Goal: Task Accomplishment & Management: Use online tool/utility

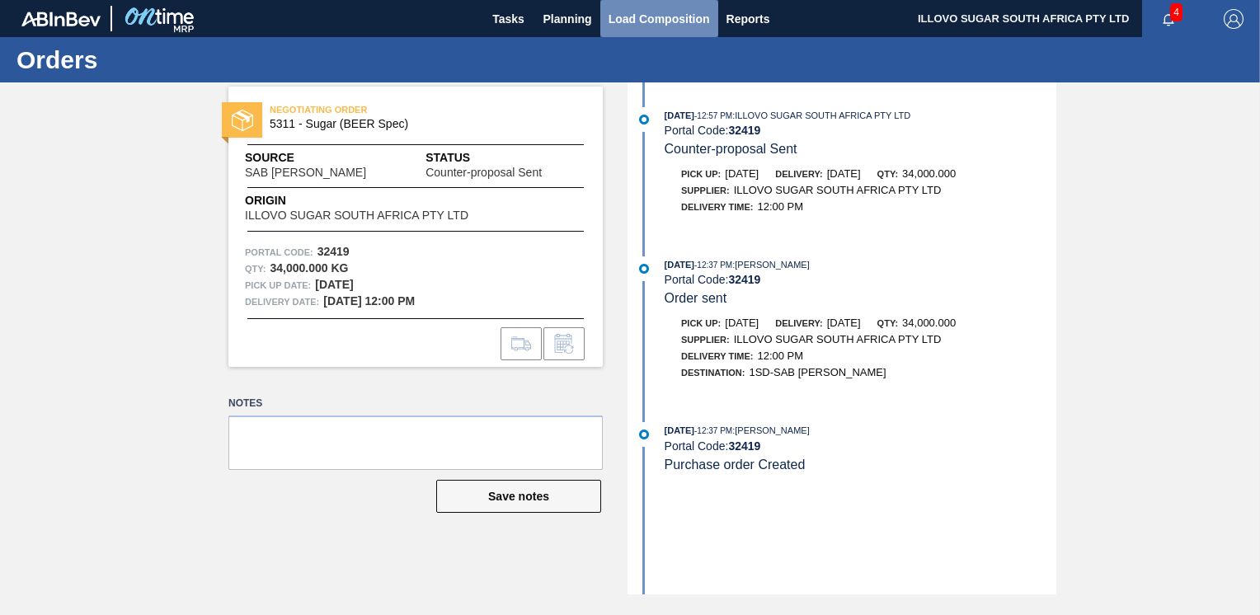
click at [656, 24] on span "Load Composition" at bounding box center [659, 19] width 101 height 20
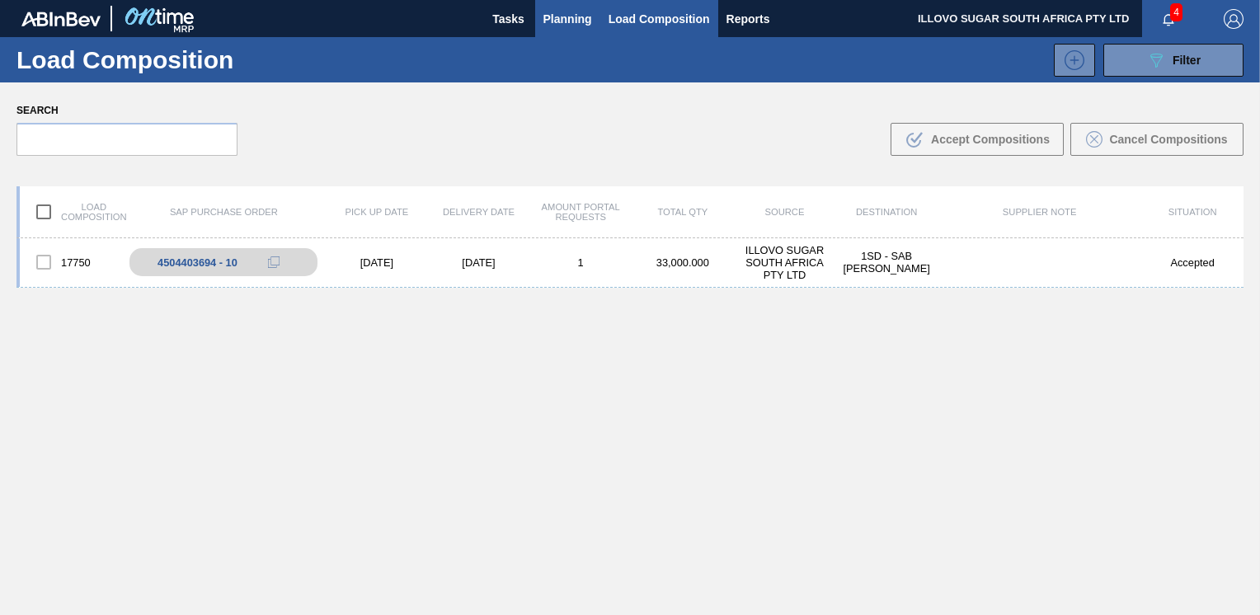
click at [577, 22] on span "Planning" at bounding box center [568, 19] width 49 height 20
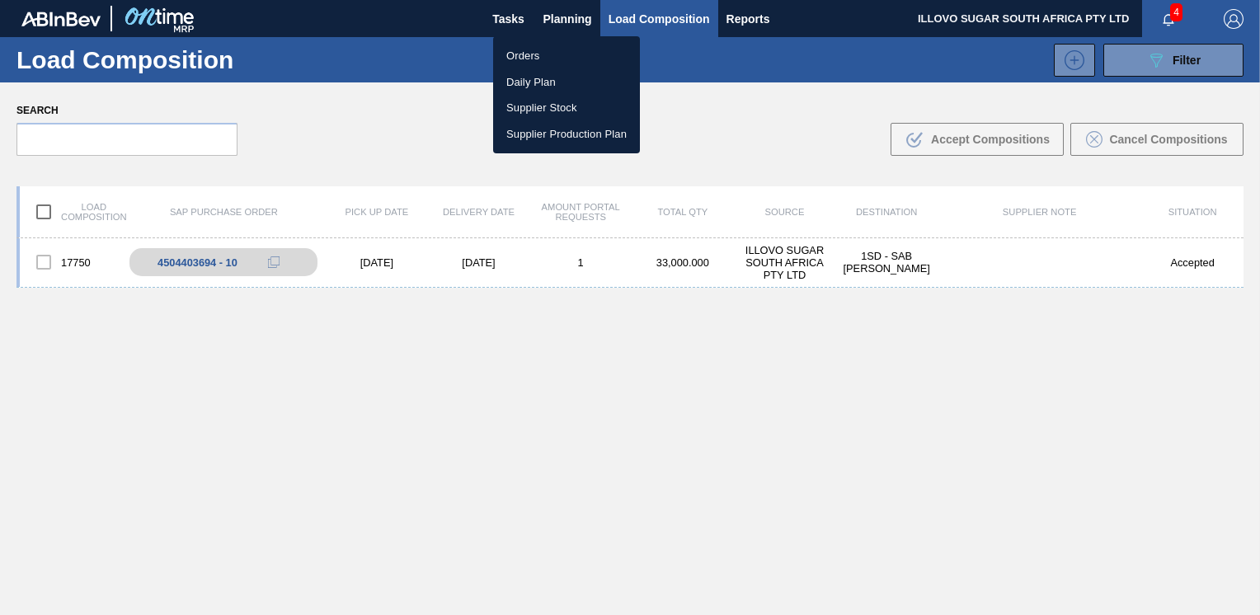
click at [518, 56] on li "Orders" at bounding box center [566, 56] width 147 height 26
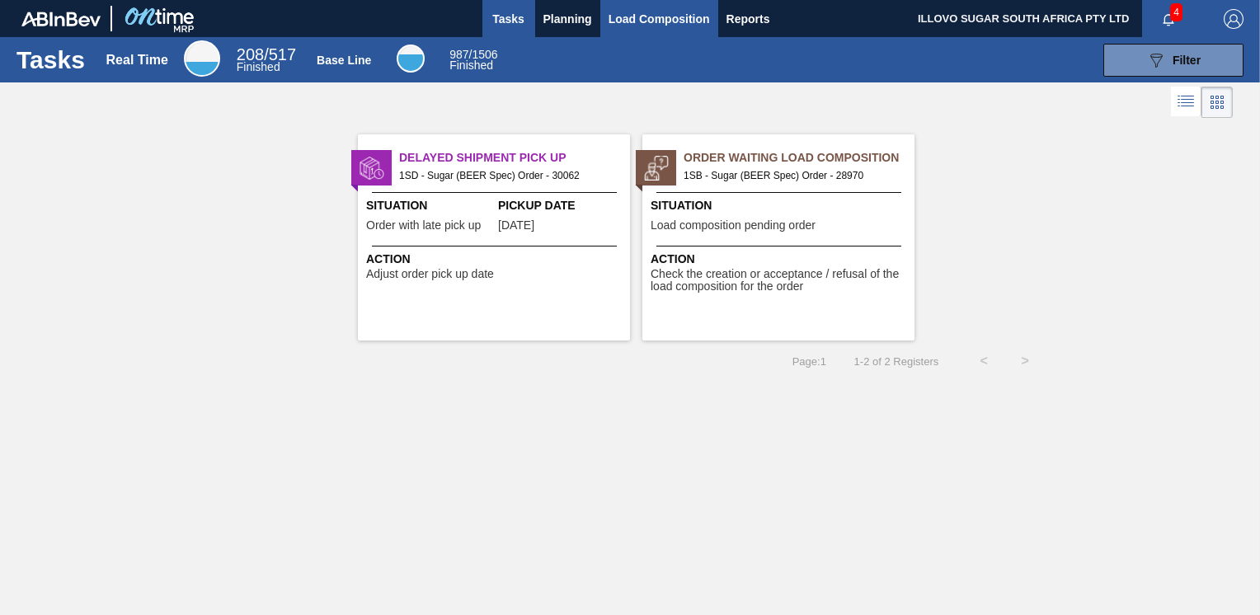
click at [635, 7] on button "Load Composition" at bounding box center [660, 18] width 118 height 37
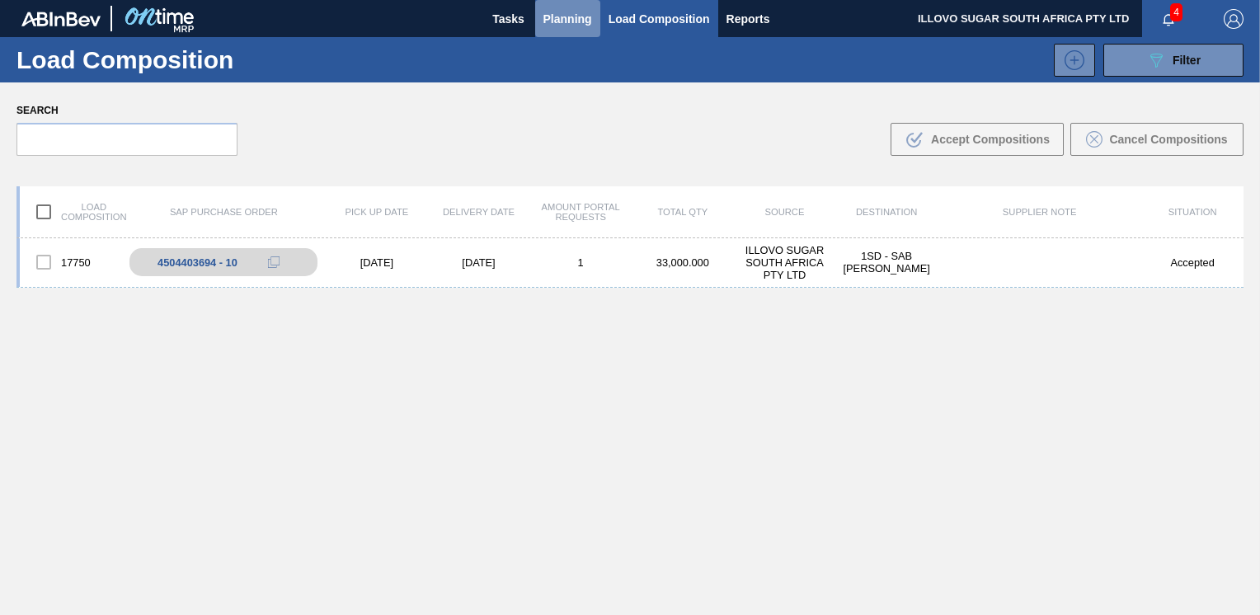
click at [558, 19] on span "Planning" at bounding box center [568, 19] width 49 height 20
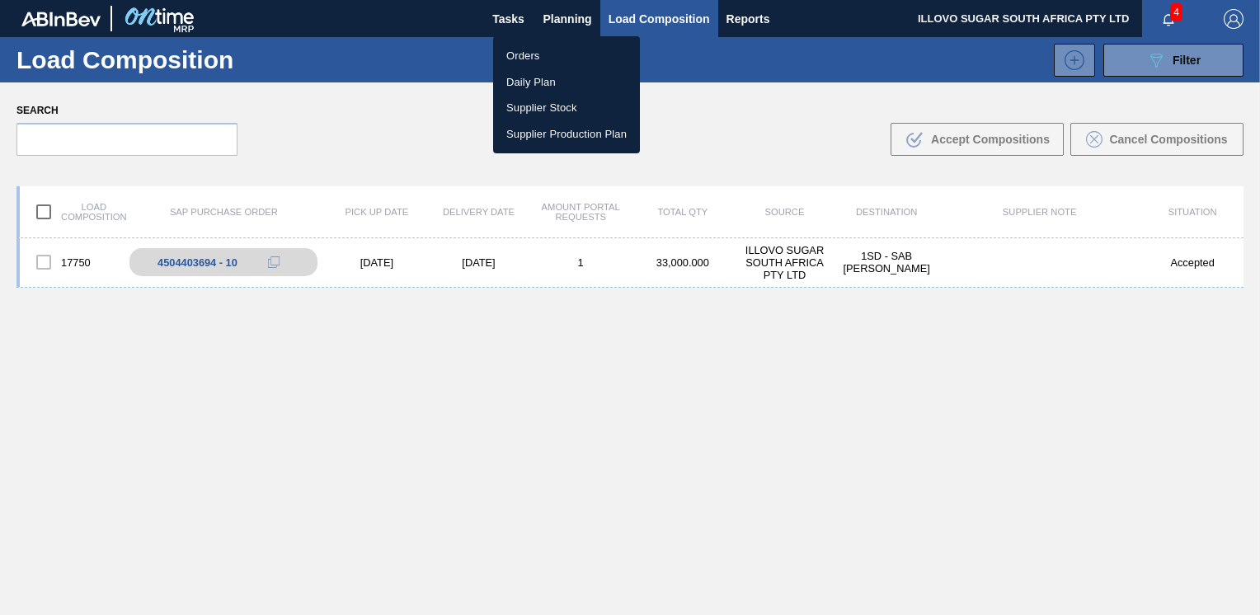
click at [539, 53] on li "Orders" at bounding box center [566, 56] width 147 height 26
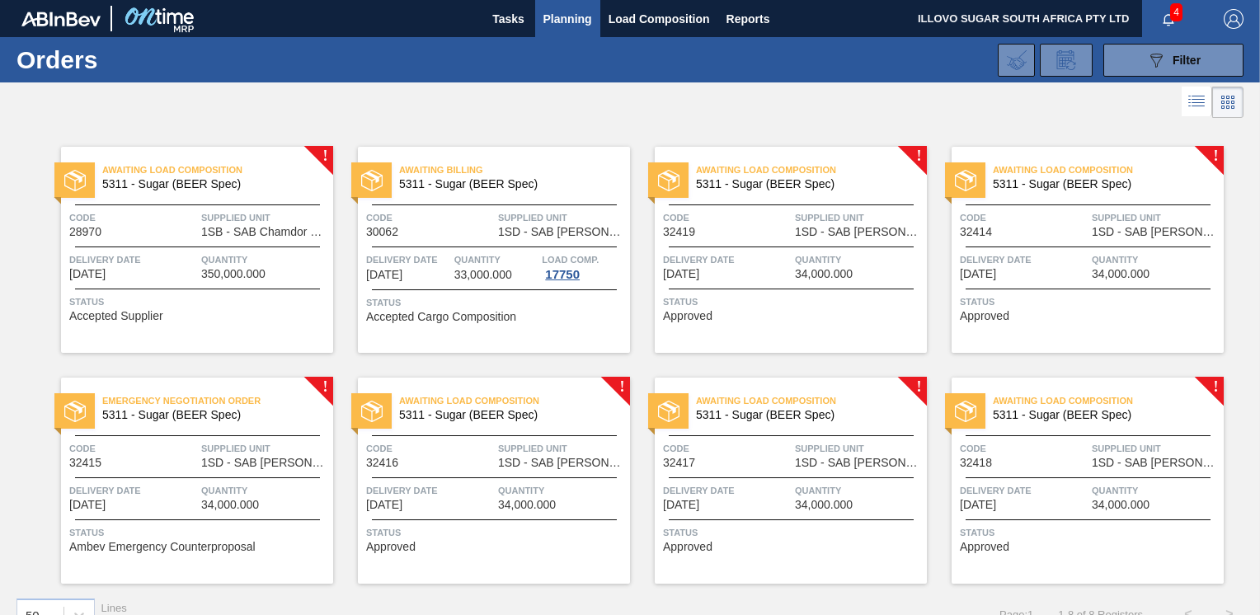
click at [1000, 263] on span "Delivery Date" at bounding box center [1024, 260] width 128 height 16
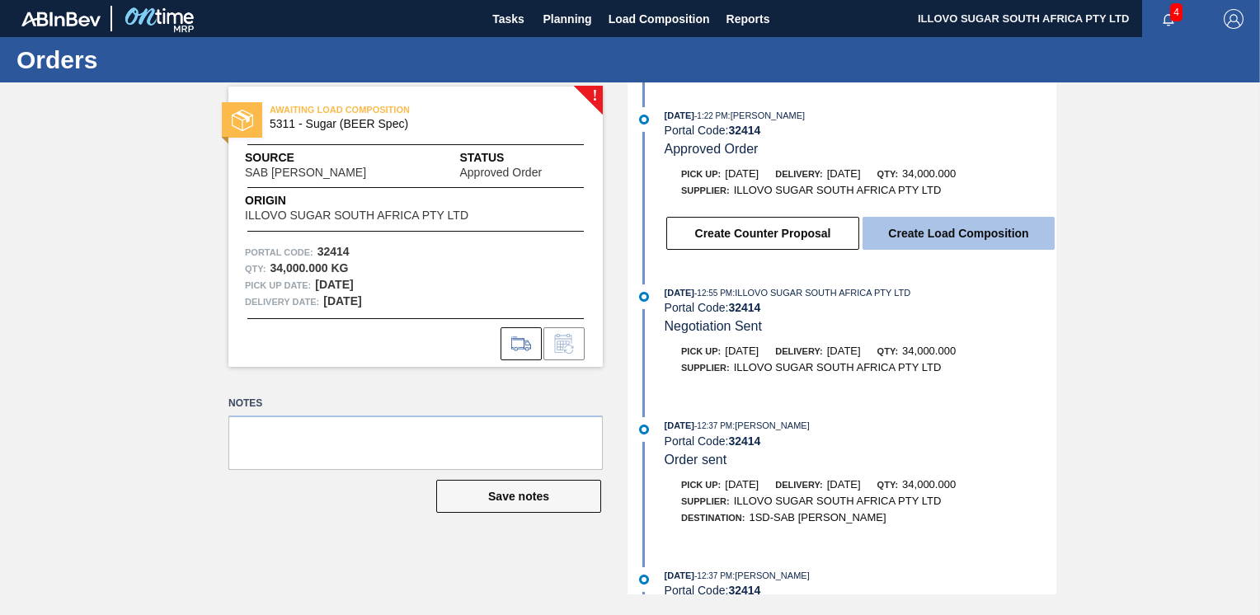
click at [925, 237] on button "Create Load Composition" at bounding box center [959, 233] width 192 height 33
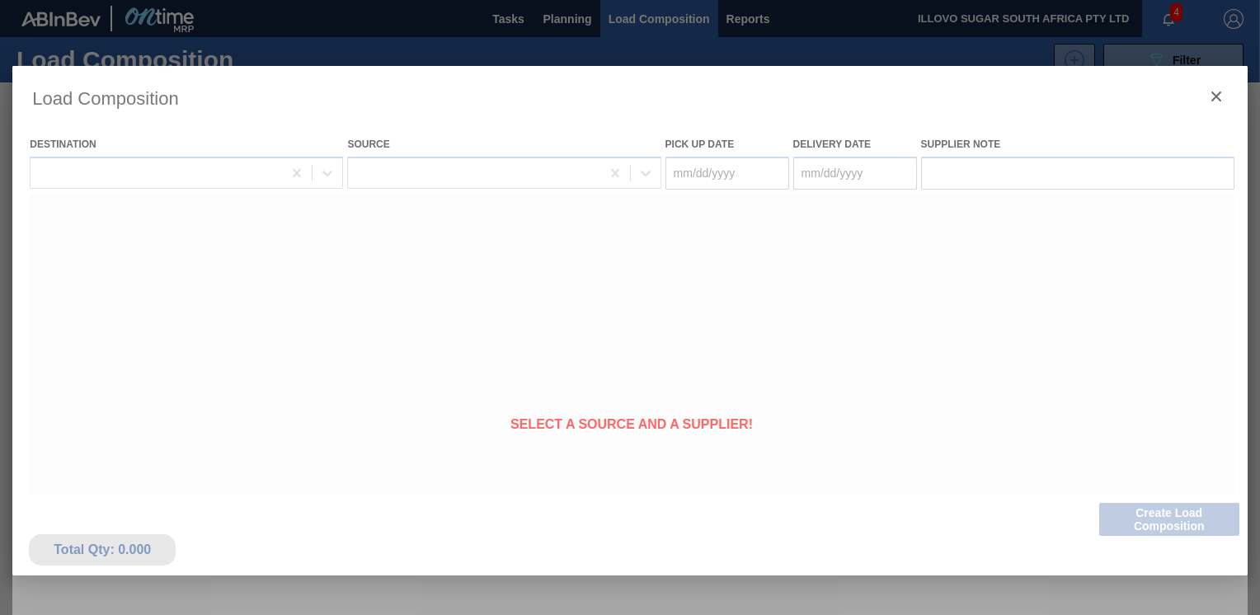
type Date "[DATE]"
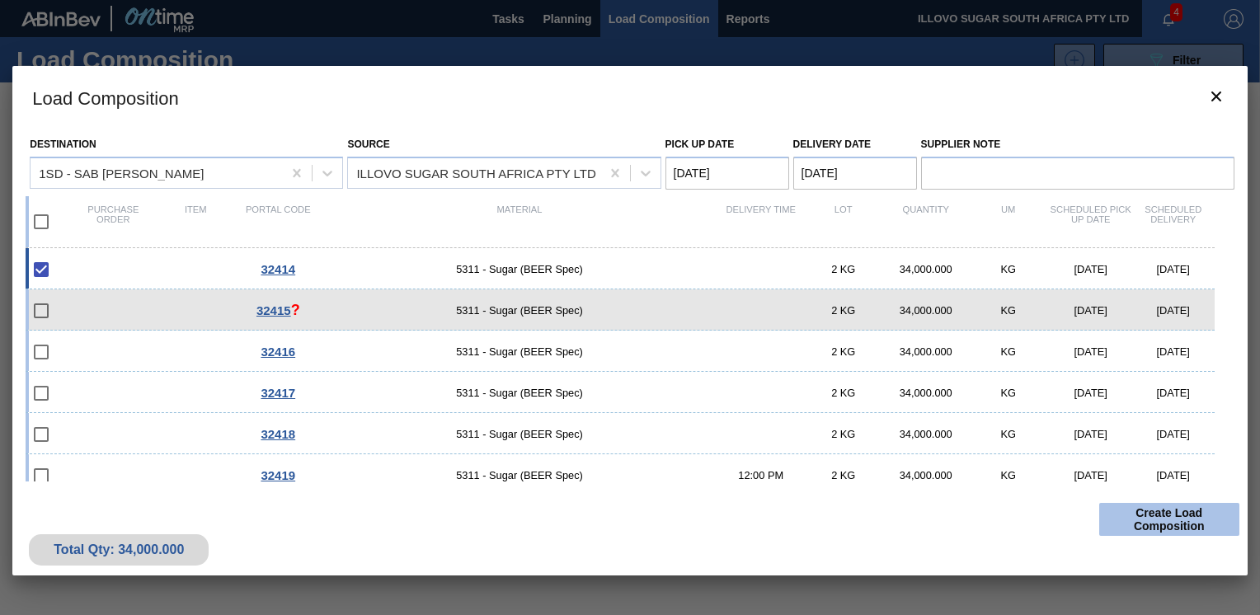
click at [1148, 522] on button "Create Load Composition" at bounding box center [1170, 519] width 140 height 33
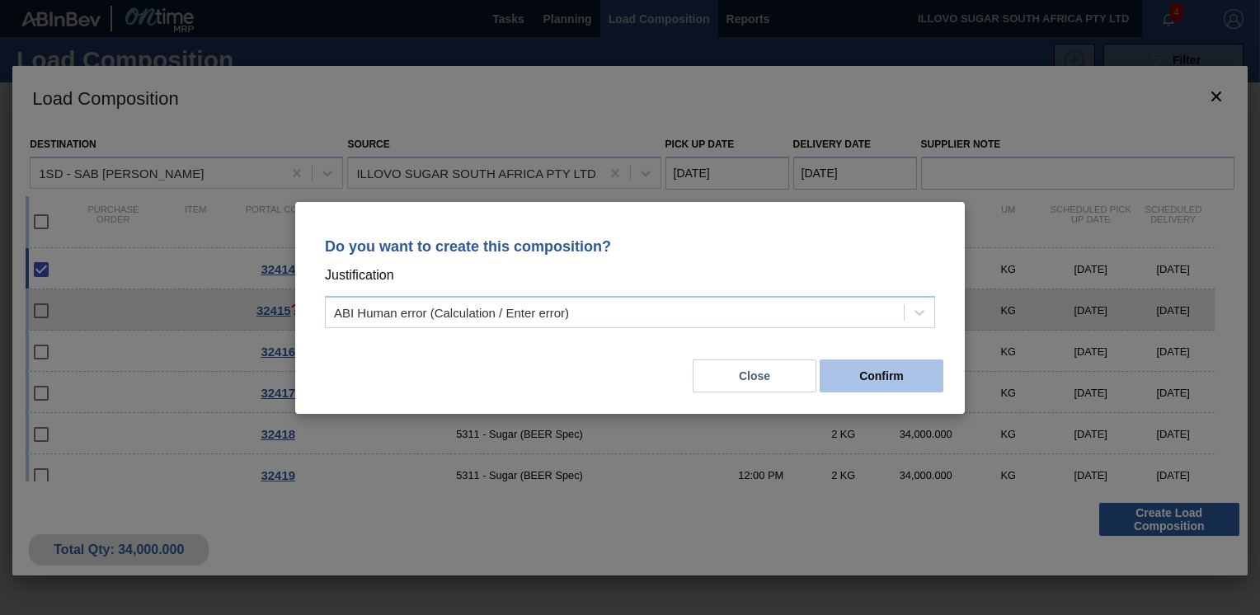
click at [864, 373] on button "Confirm" at bounding box center [882, 376] width 124 height 33
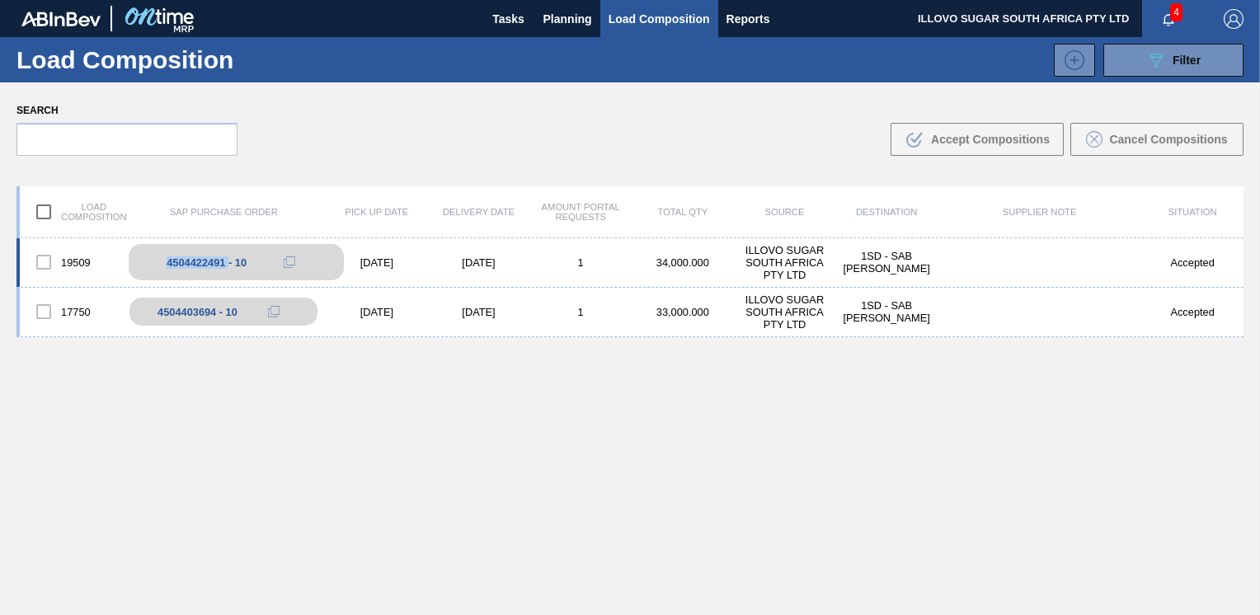
drag, startPoint x: 228, startPoint y: 265, endPoint x: 162, endPoint y: 267, distance: 66.0
click at [162, 267] on div "4504422491 - 10" at bounding box center [236, 262] width 215 height 36
copy div "4504422491"
click at [558, 25] on span "Planning" at bounding box center [568, 19] width 49 height 20
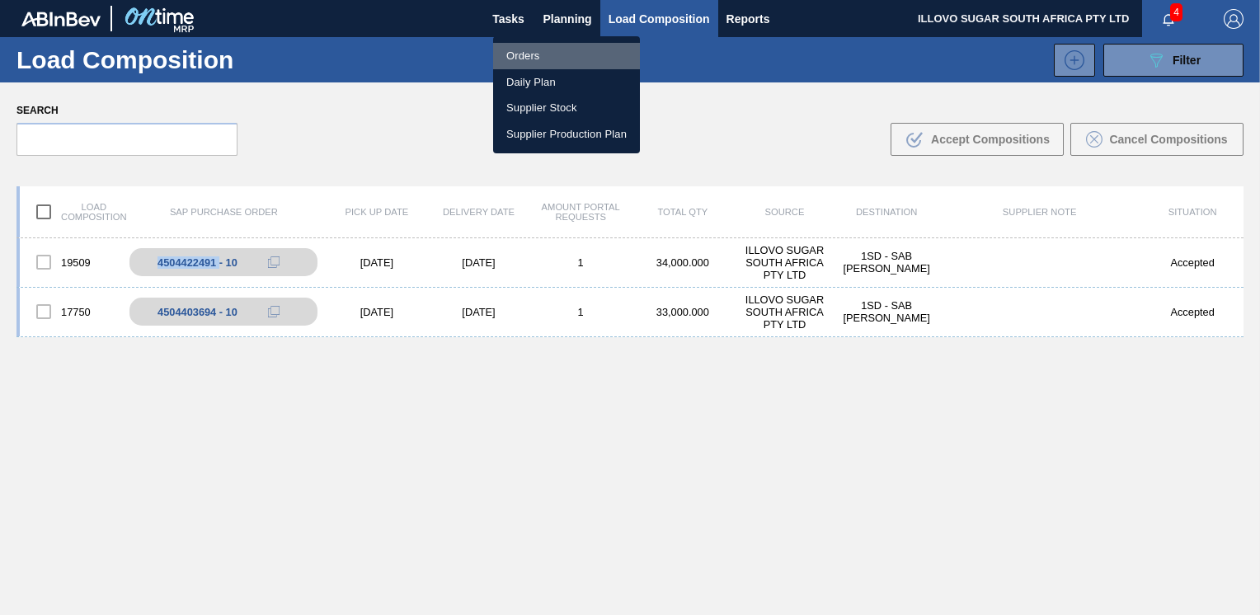
click at [536, 54] on li "Orders" at bounding box center [566, 56] width 147 height 26
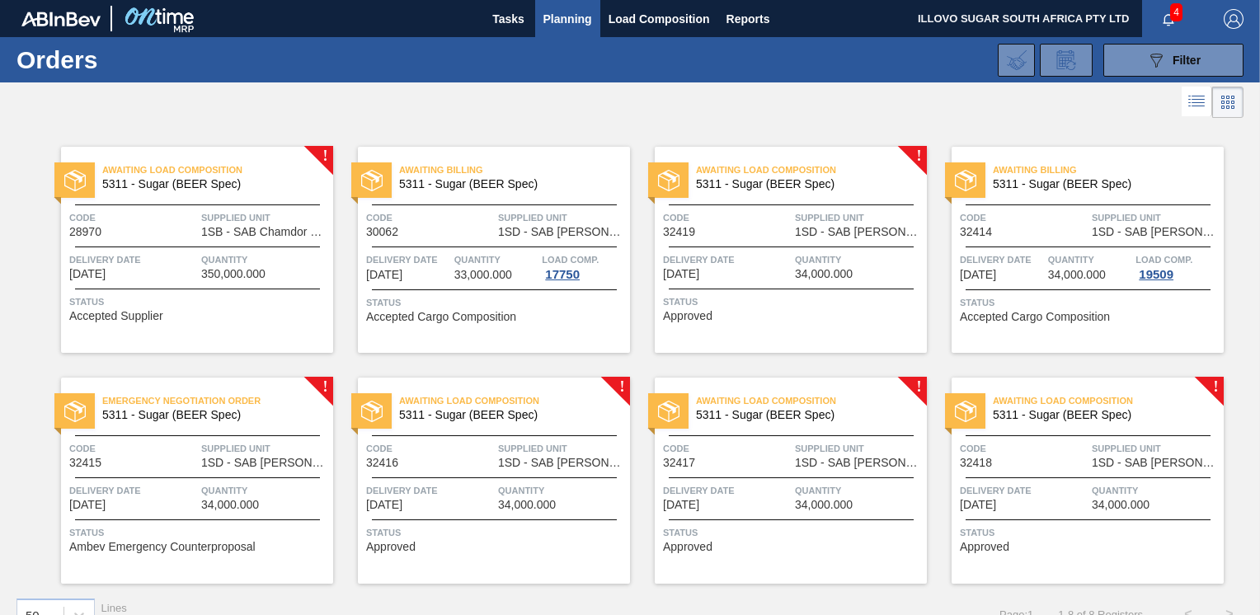
click at [172, 478] on div at bounding box center [197, 478] width 245 height 1
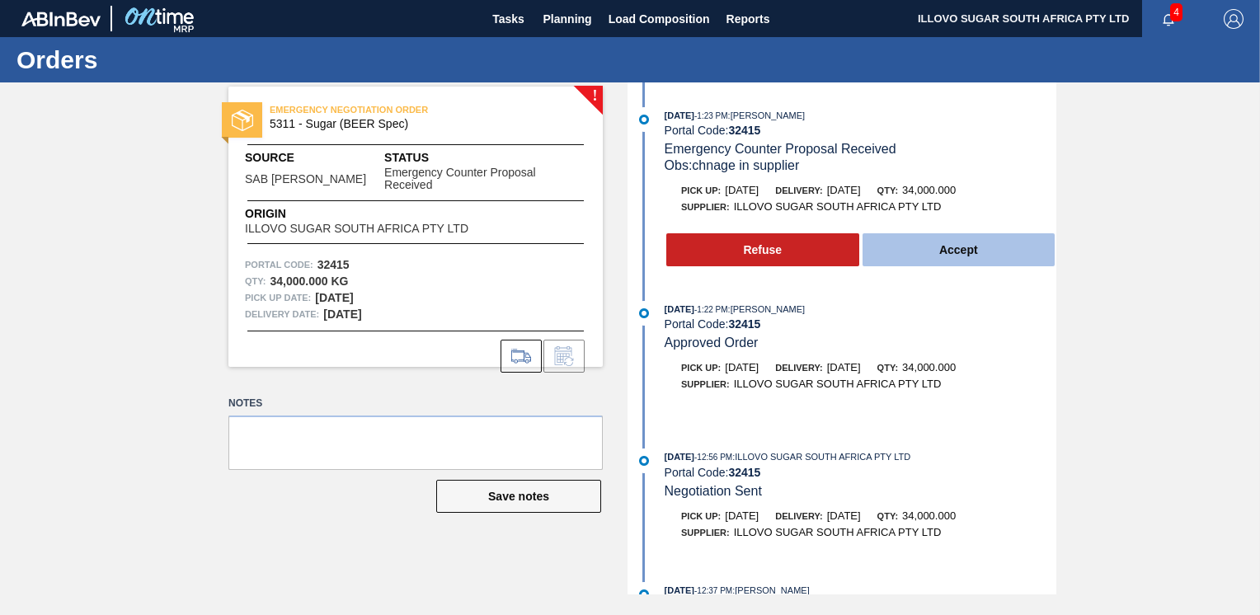
click at [970, 259] on button "Accept" at bounding box center [959, 249] width 193 height 33
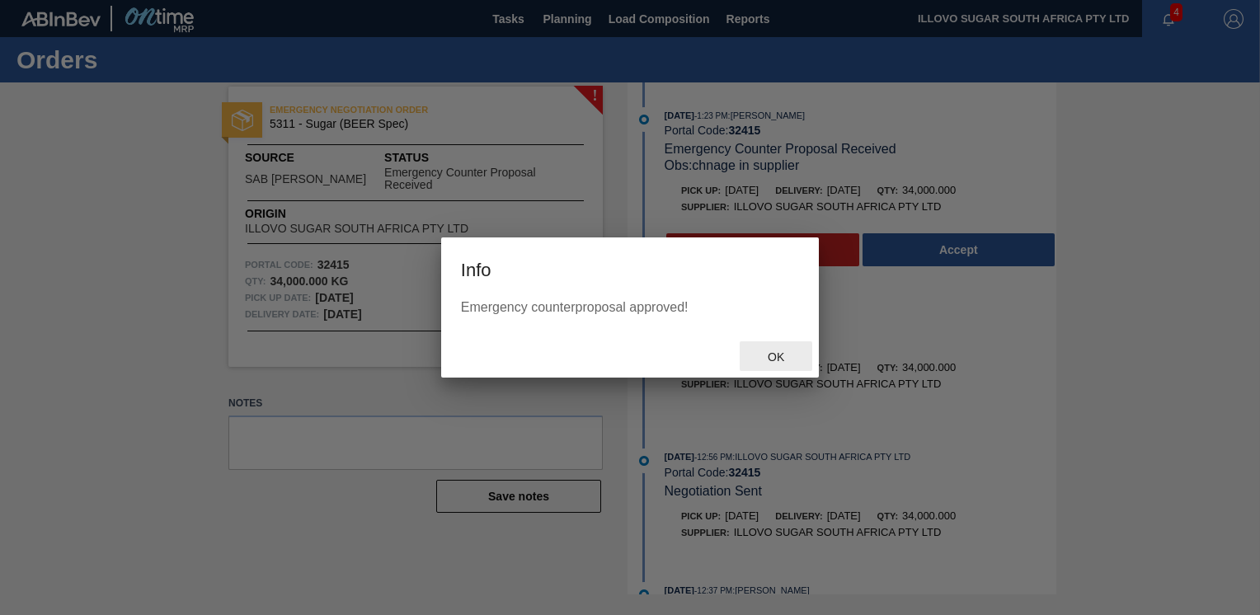
click at [779, 359] on span "Ok" at bounding box center [776, 357] width 43 height 13
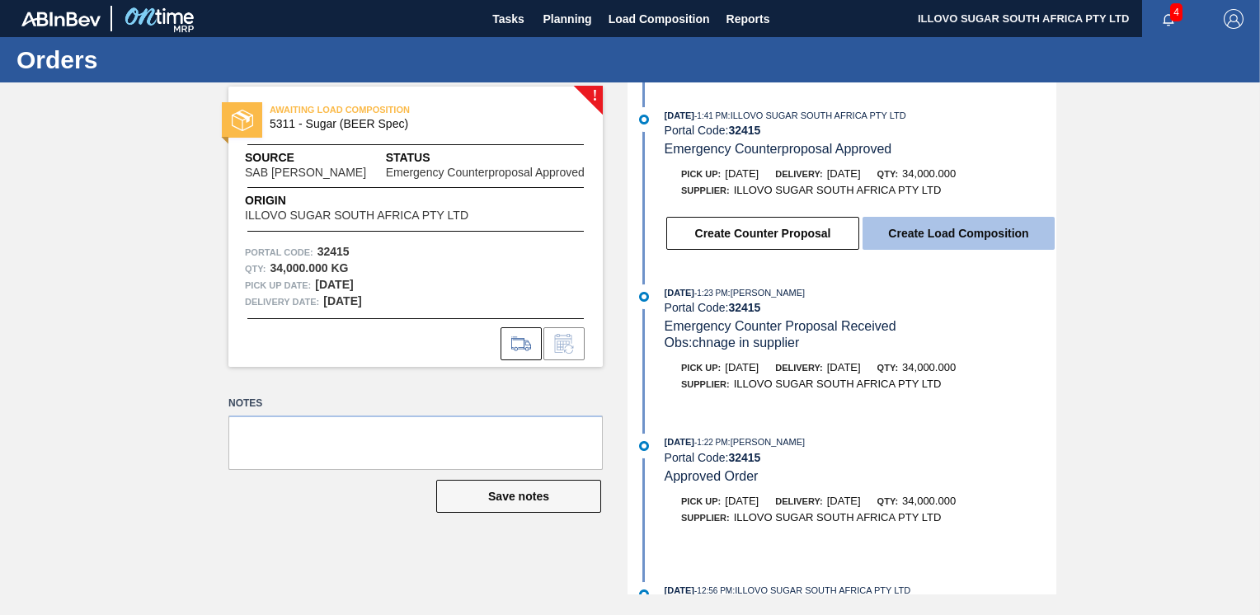
click at [981, 245] on button "Create Load Composition" at bounding box center [959, 233] width 192 height 33
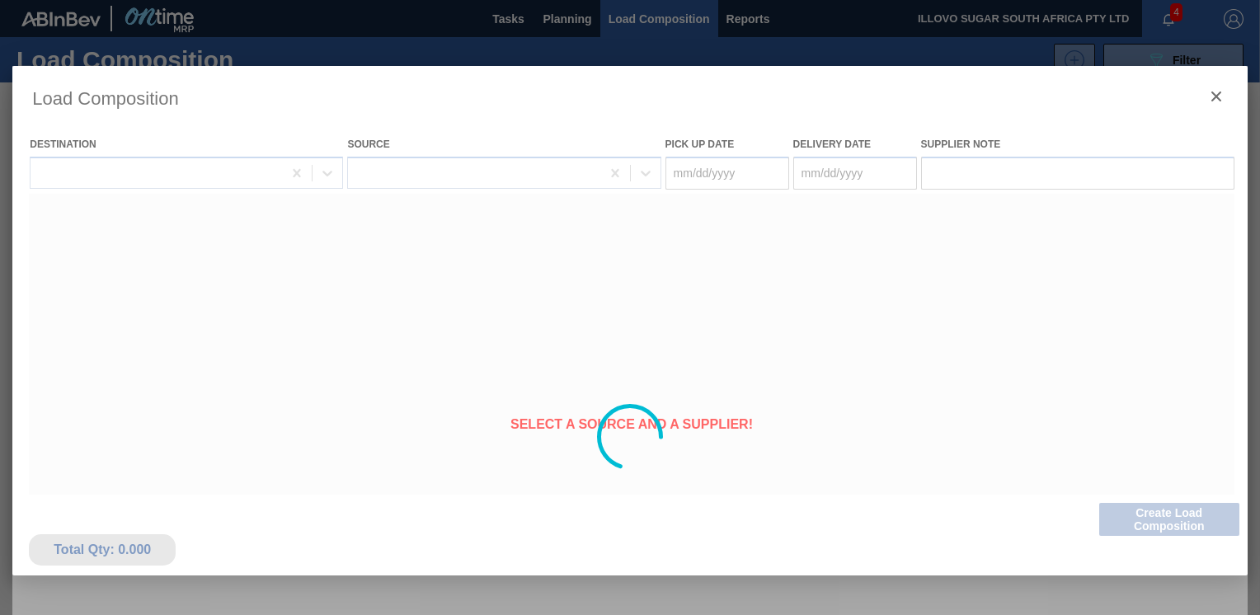
type Date "[DATE]"
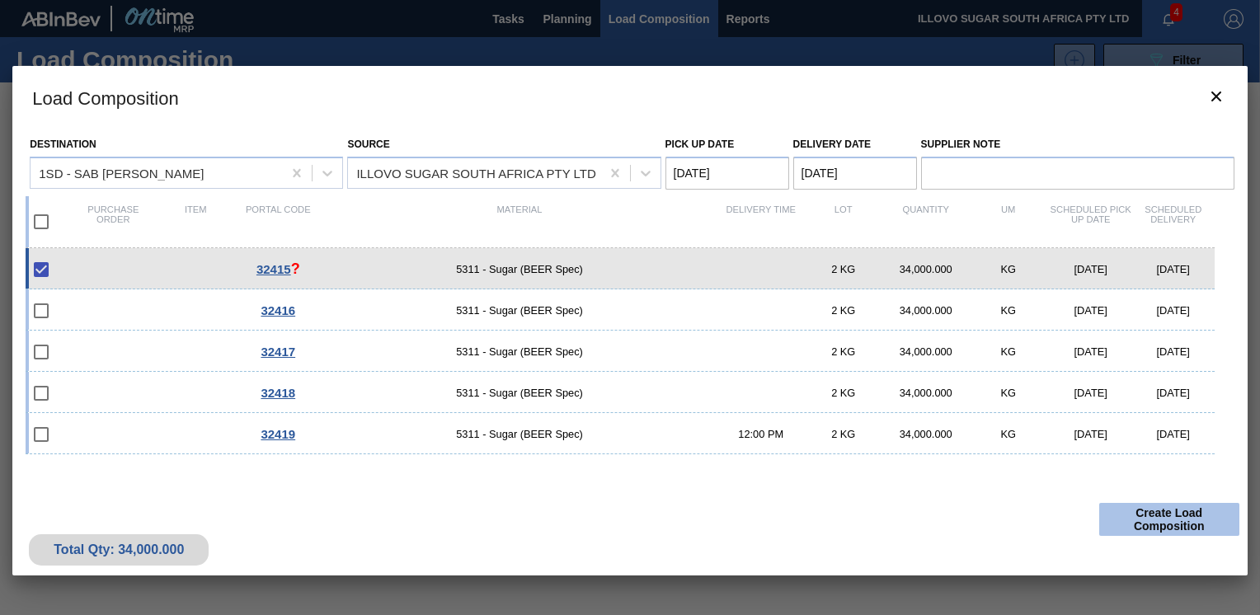
click at [1155, 520] on button "Create Load Composition" at bounding box center [1170, 519] width 140 height 33
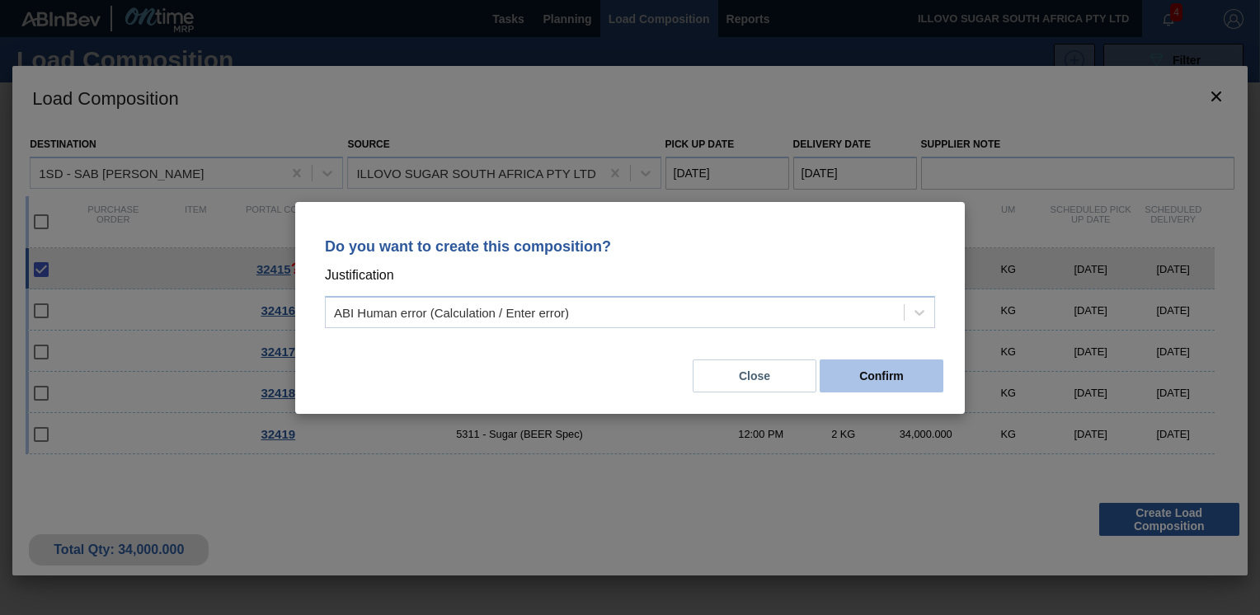
click at [893, 384] on button "Confirm" at bounding box center [882, 376] width 124 height 33
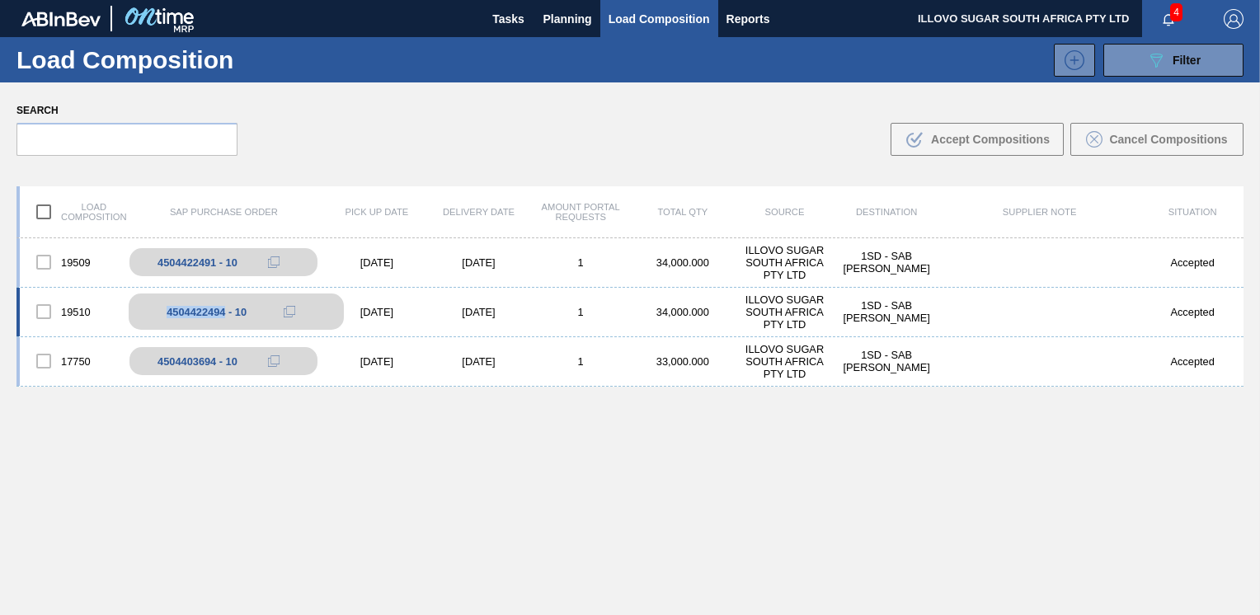
drag, startPoint x: 224, startPoint y: 313, endPoint x: 167, endPoint y: 314, distance: 57.7
click at [167, 314] on div "4504422494 - 10" at bounding box center [207, 312] width 80 height 12
copy div "4504422494"
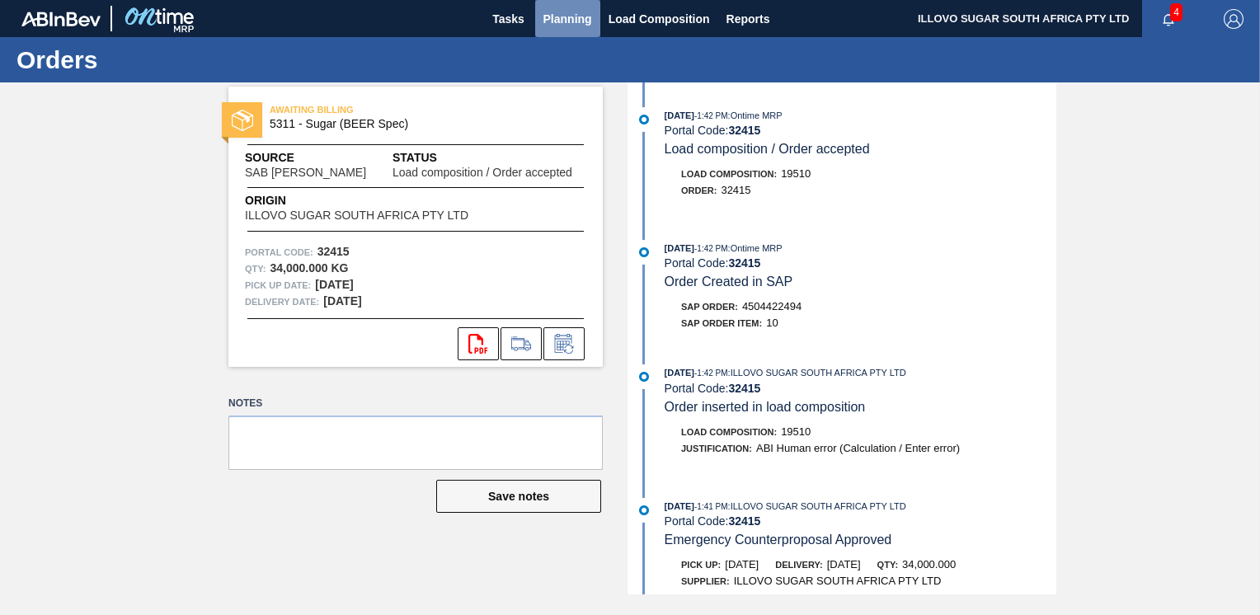
click at [557, 20] on span "Planning" at bounding box center [568, 19] width 49 height 20
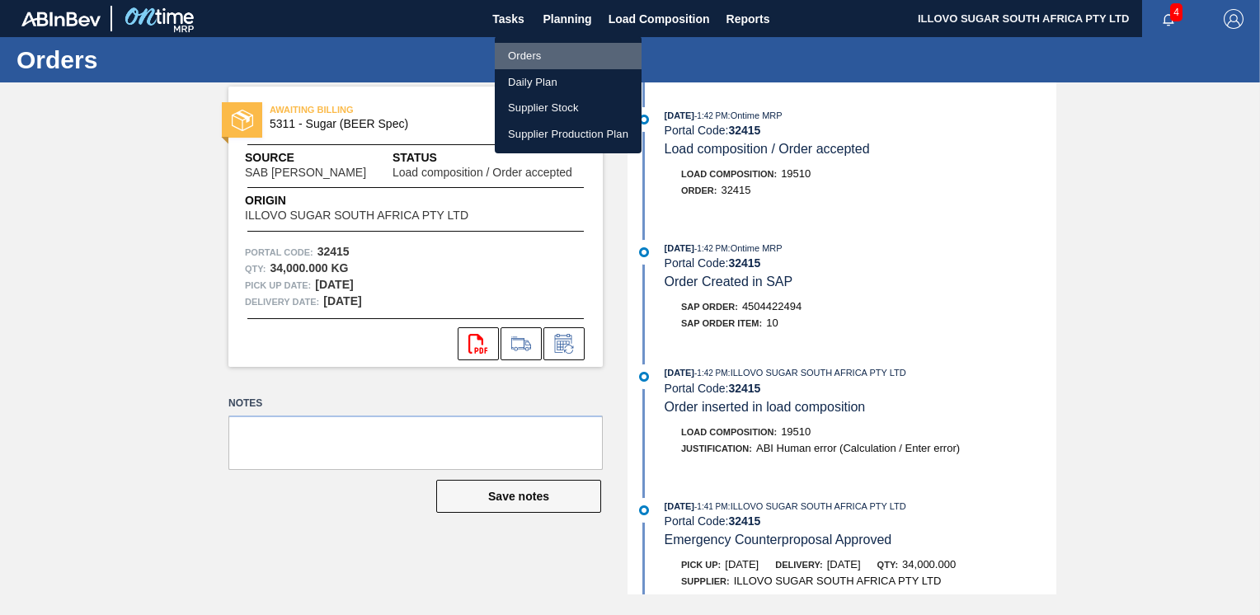
click at [523, 58] on li "Orders" at bounding box center [568, 56] width 147 height 26
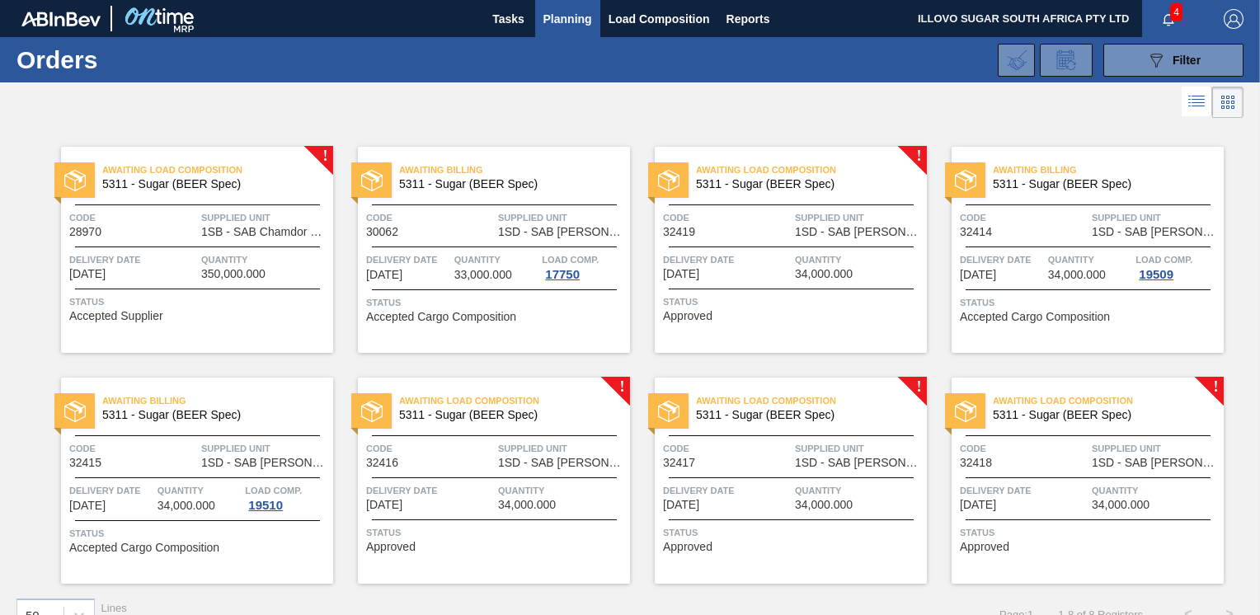
click at [528, 491] on span "Quantity" at bounding box center [562, 491] width 128 height 16
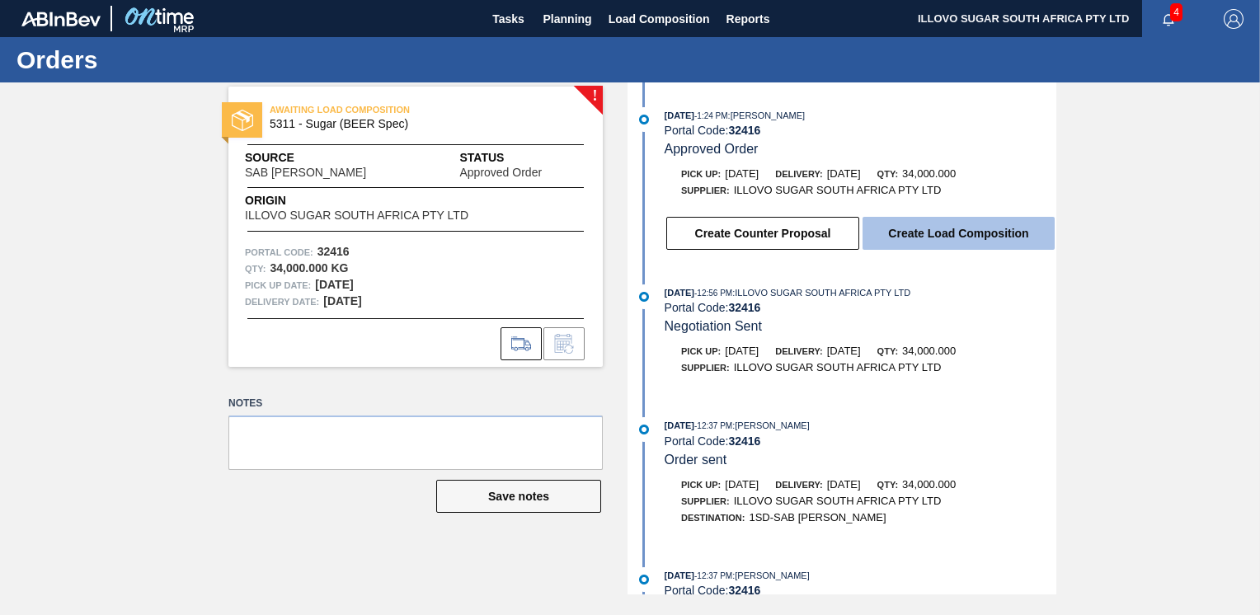
click at [945, 233] on button "Create Load Composition" at bounding box center [959, 233] width 192 height 33
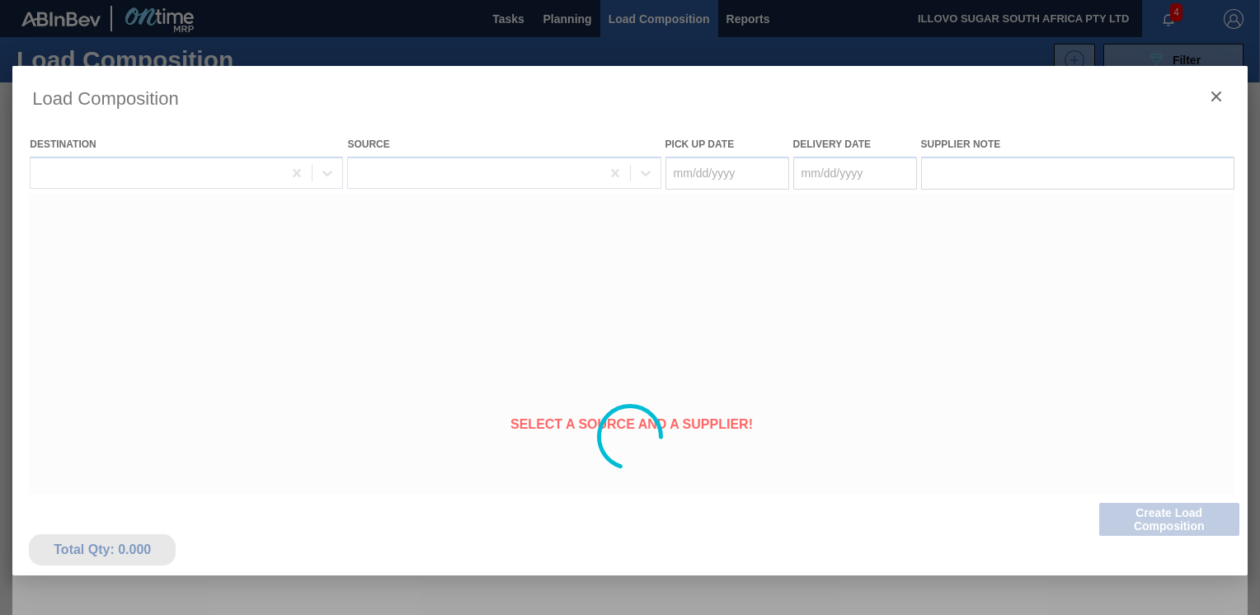
type Date "[DATE]"
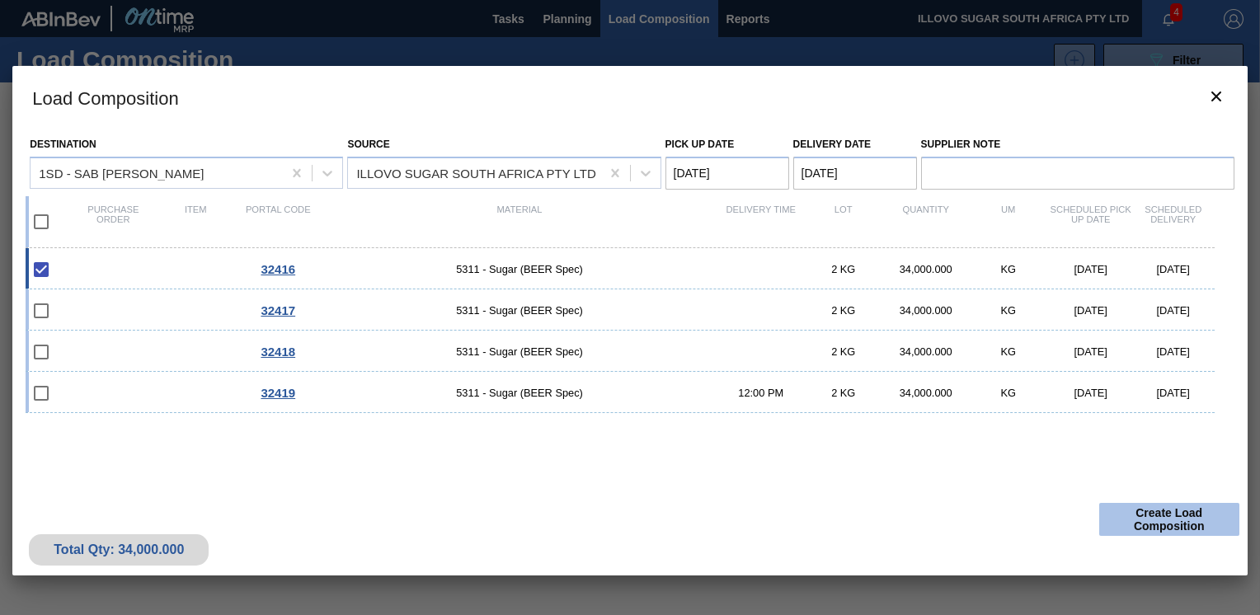
click at [1175, 519] on button "Create Load Composition" at bounding box center [1170, 519] width 140 height 33
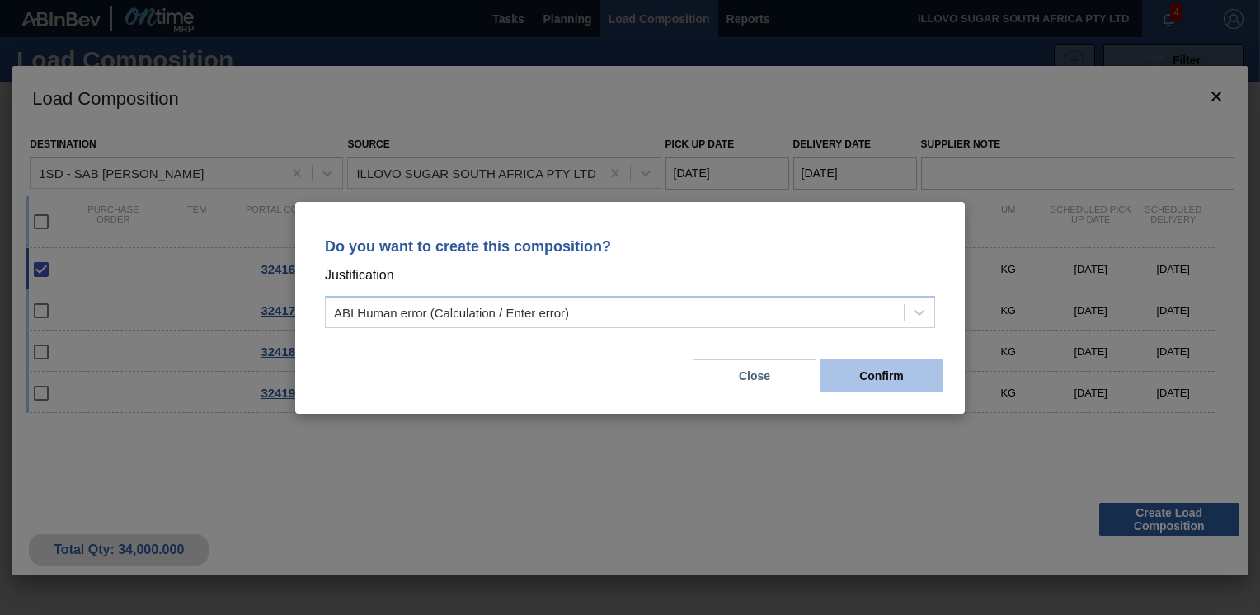
click at [860, 374] on button "Confirm" at bounding box center [882, 376] width 124 height 33
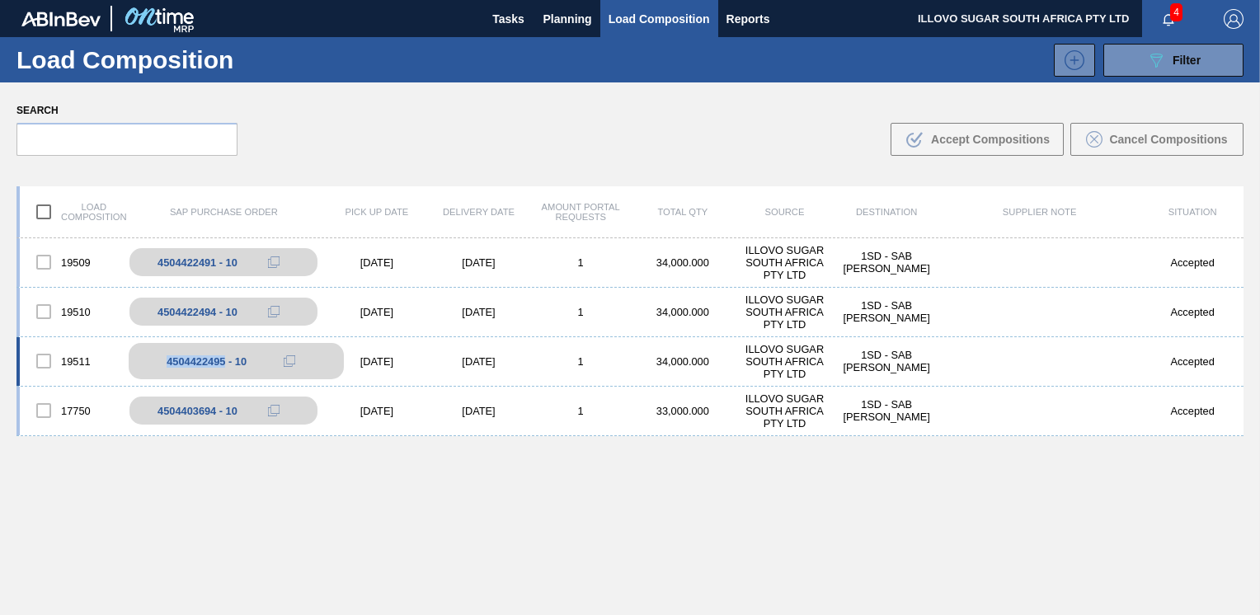
drag, startPoint x: 226, startPoint y: 362, endPoint x: 165, endPoint y: 359, distance: 61.1
click at [165, 359] on div "4504422495 - 10" at bounding box center [236, 361] width 215 height 36
copy div "4504422495"
click at [570, 19] on span "Planning" at bounding box center [568, 19] width 49 height 20
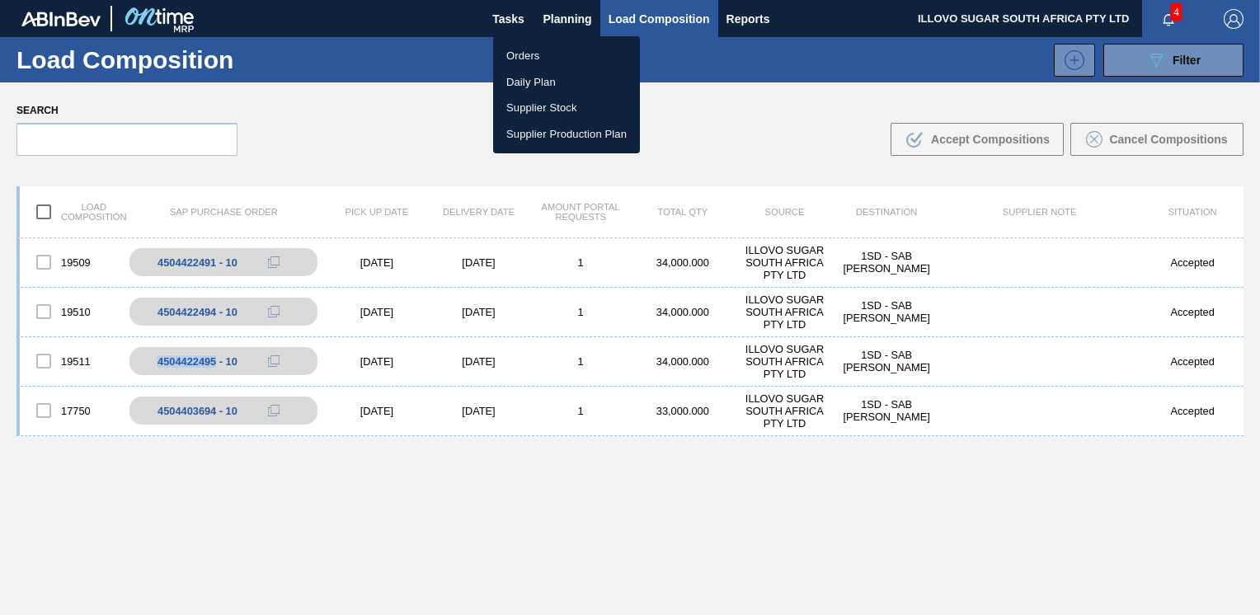
click at [527, 58] on li "Orders" at bounding box center [566, 56] width 147 height 26
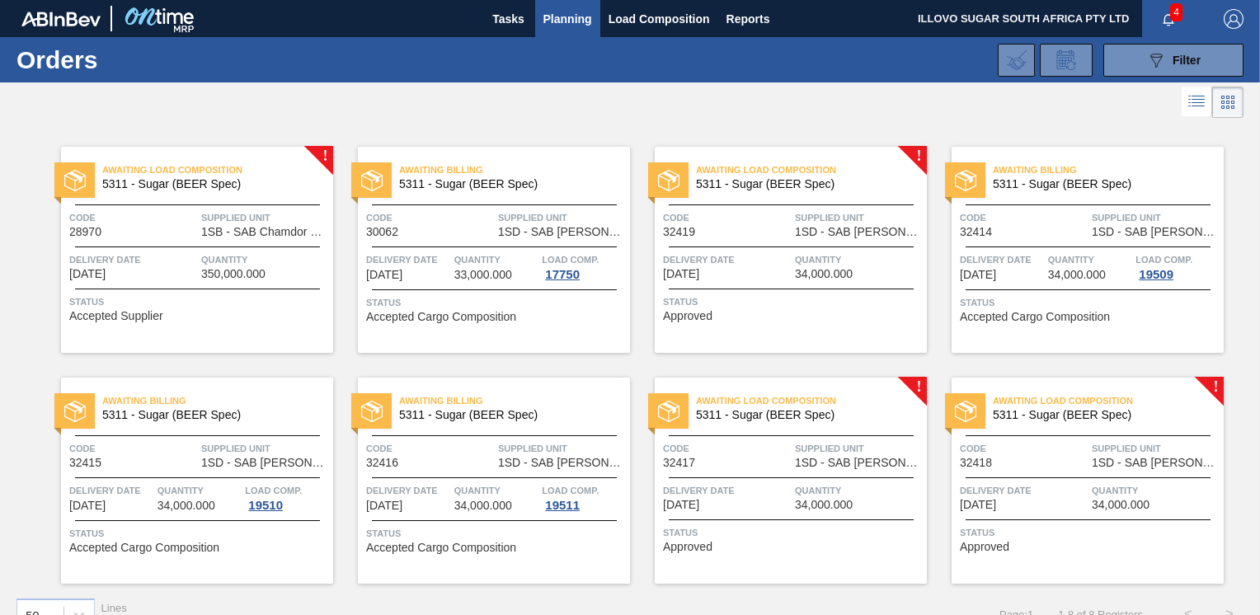
click at [751, 503] on div "Delivery Date 10/30/2025" at bounding box center [727, 497] width 128 height 29
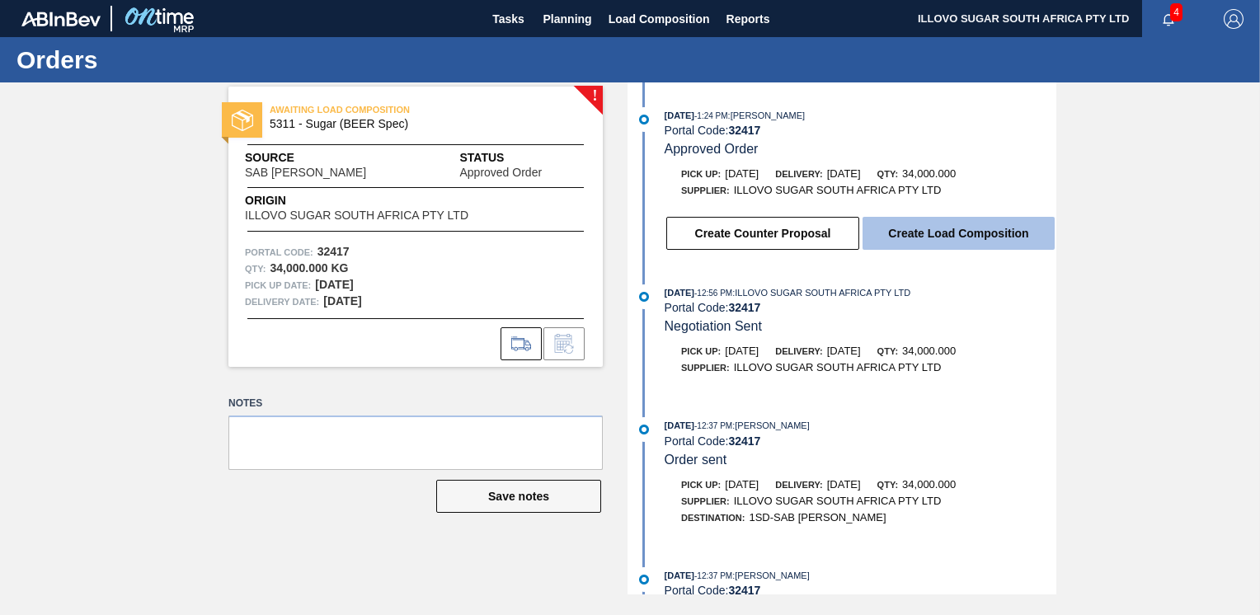
click at [927, 234] on button "Create Load Composition" at bounding box center [959, 233] width 192 height 33
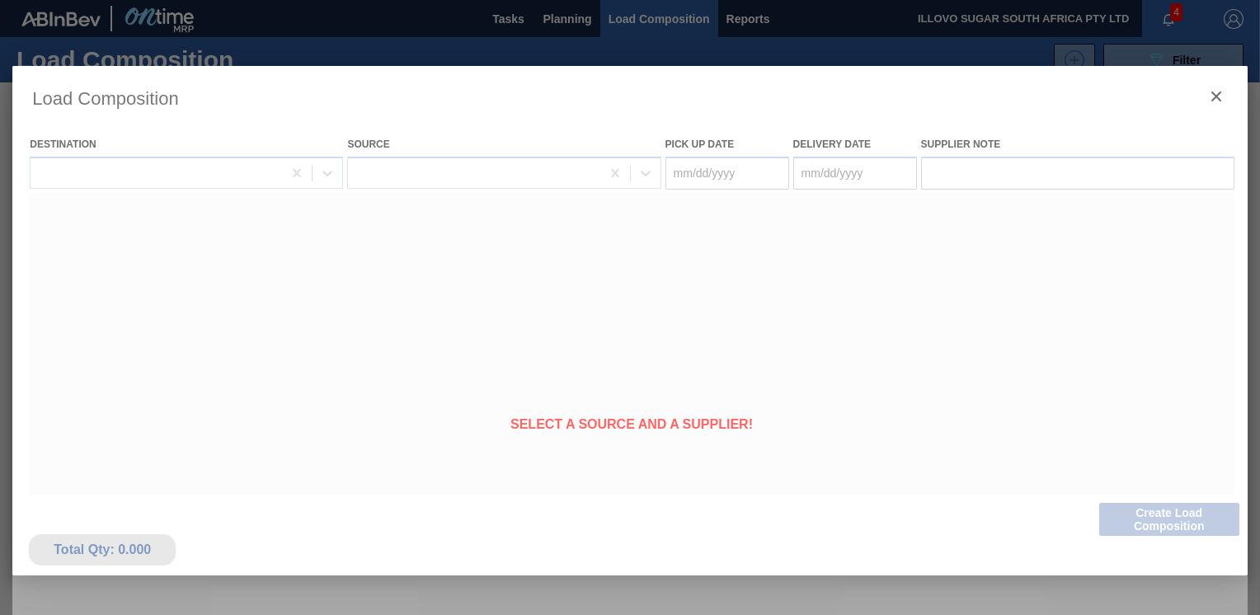
type Date "[DATE]"
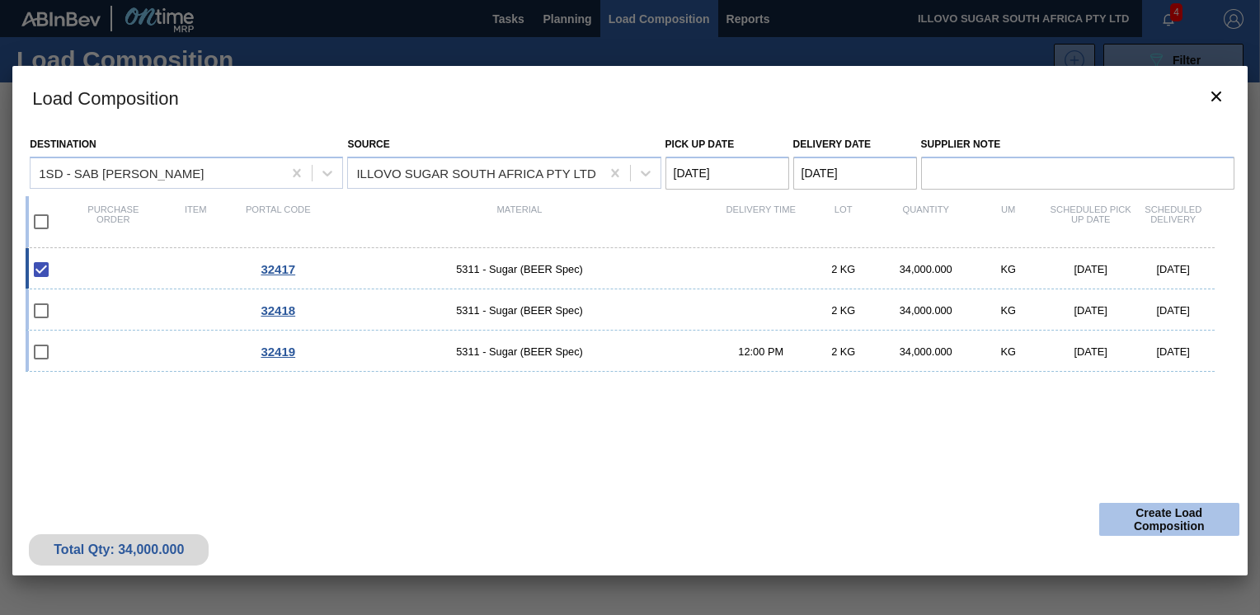
click at [1150, 522] on button "Create Load Composition" at bounding box center [1170, 519] width 140 height 33
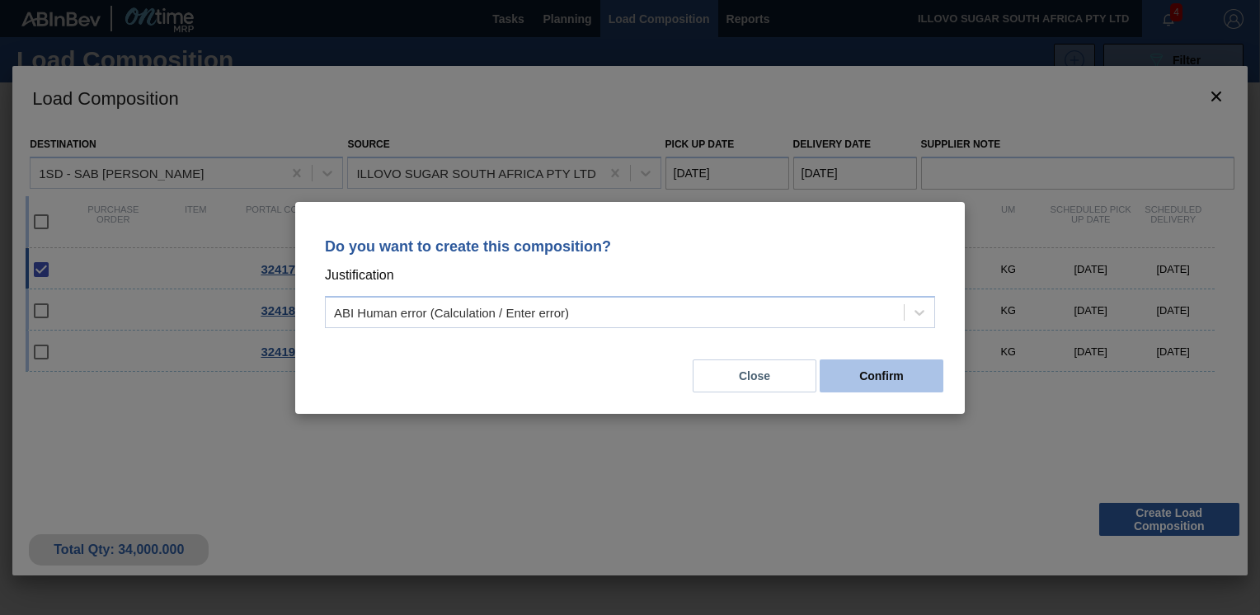
click at [867, 371] on button "Confirm" at bounding box center [882, 376] width 124 height 33
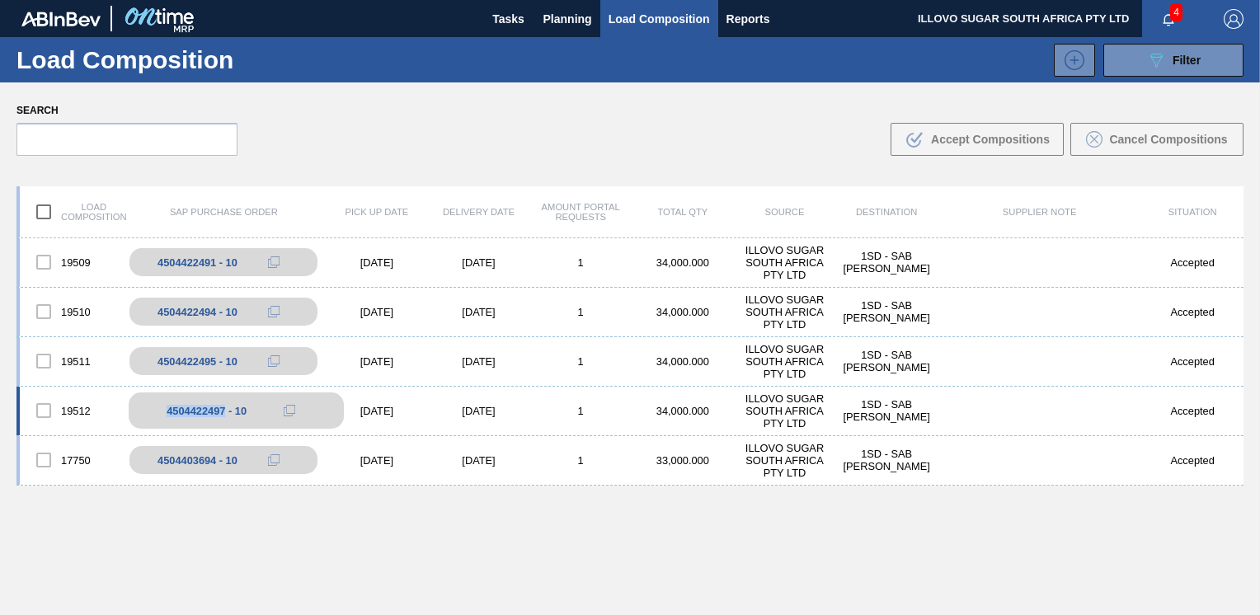
drag, startPoint x: 226, startPoint y: 415, endPoint x: 165, endPoint y: 416, distance: 61.0
click at [165, 416] on div "4504422497 - 10" at bounding box center [236, 411] width 215 height 36
copy div "4504422497"
click at [577, 22] on span "Planning" at bounding box center [568, 19] width 49 height 20
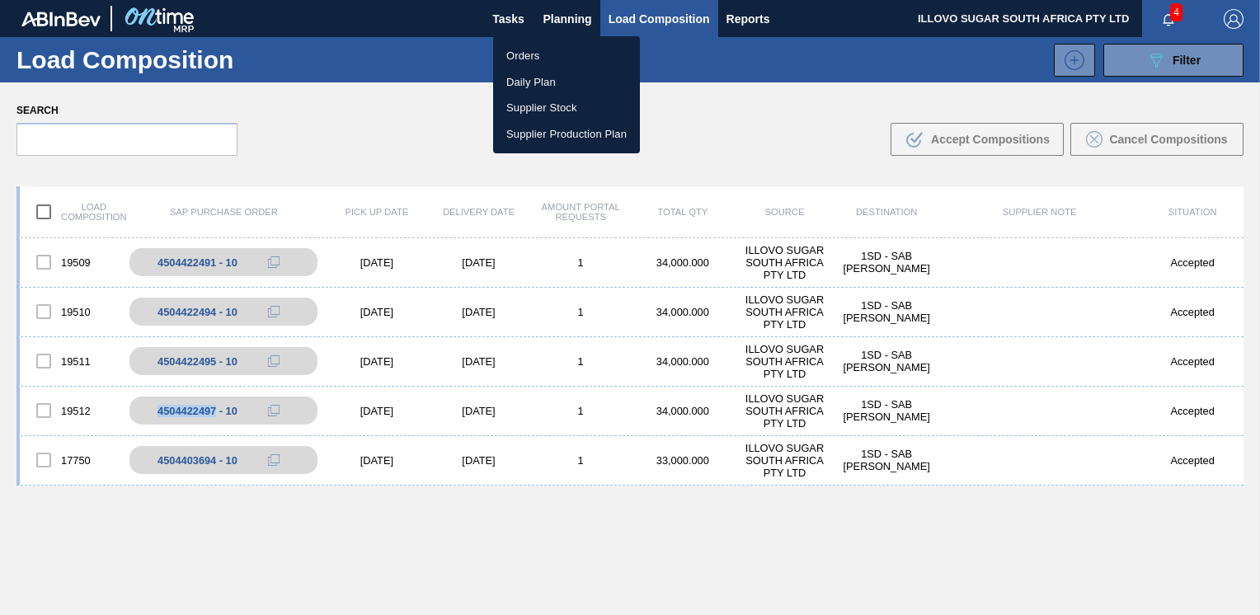
click at [537, 58] on li "Orders" at bounding box center [566, 56] width 147 height 26
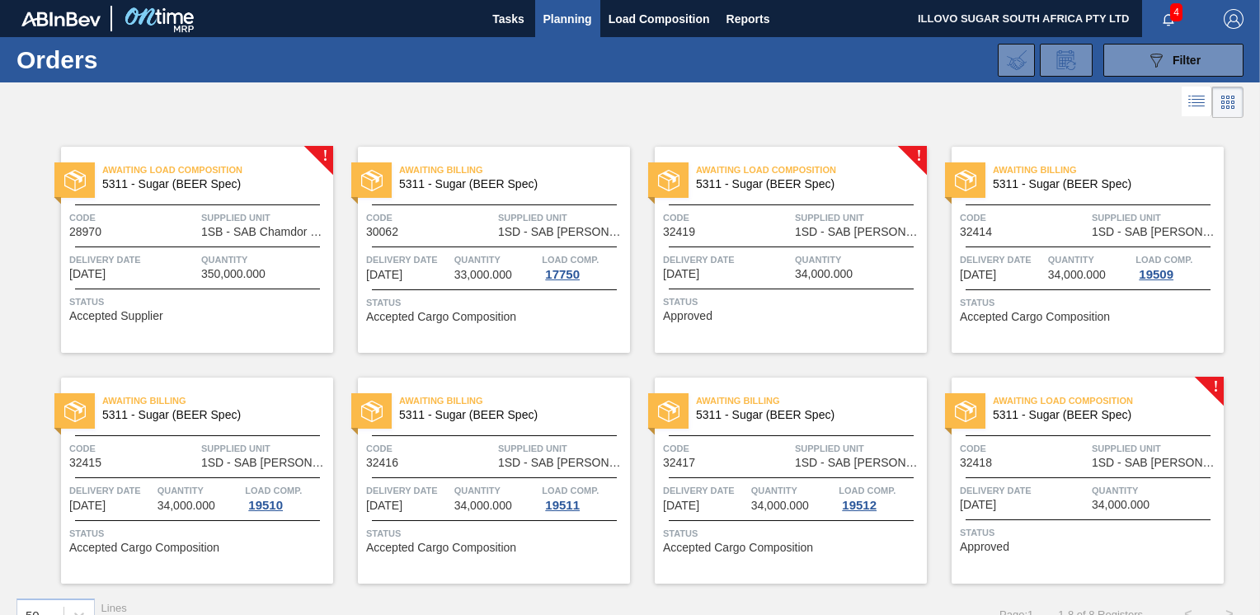
click at [1094, 506] on span "34,000.000" at bounding box center [1121, 505] width 58 height 12
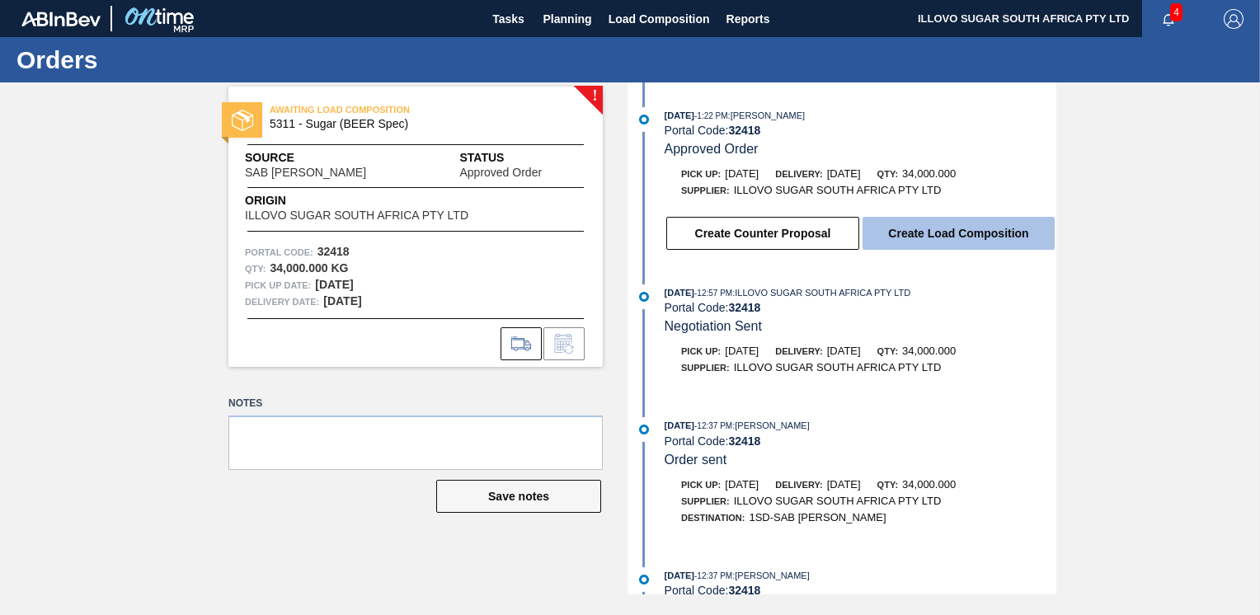
click at [924, 237] on button "Create Load Composition" at bounding box center [959, 233] width 192 height 33
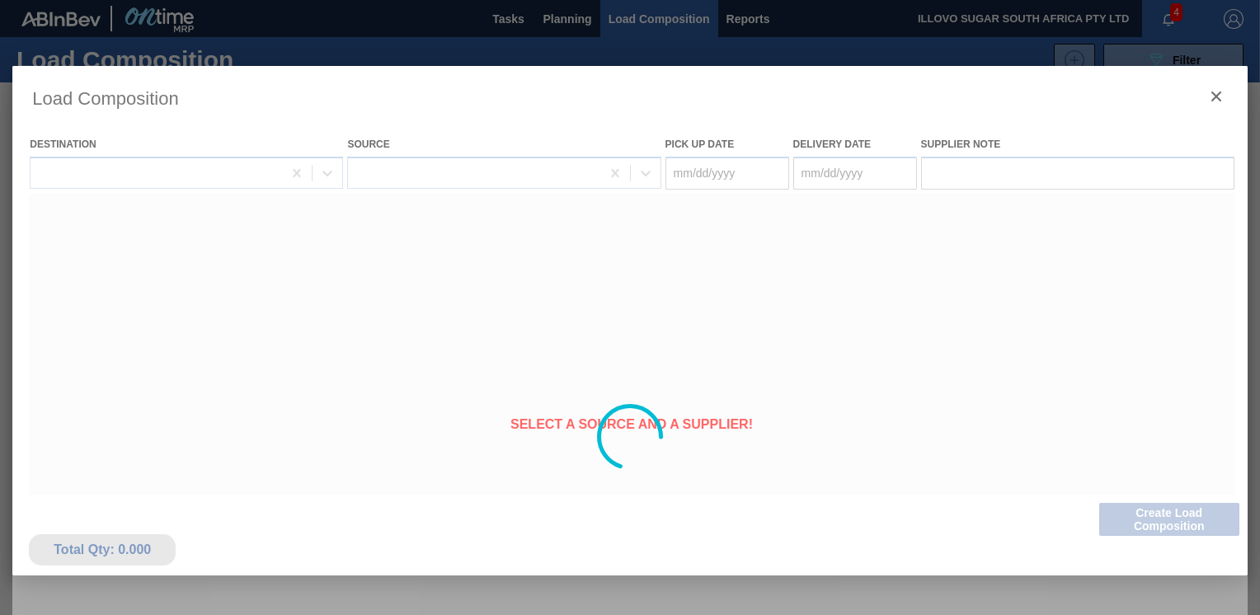
type Date "[DATE]"
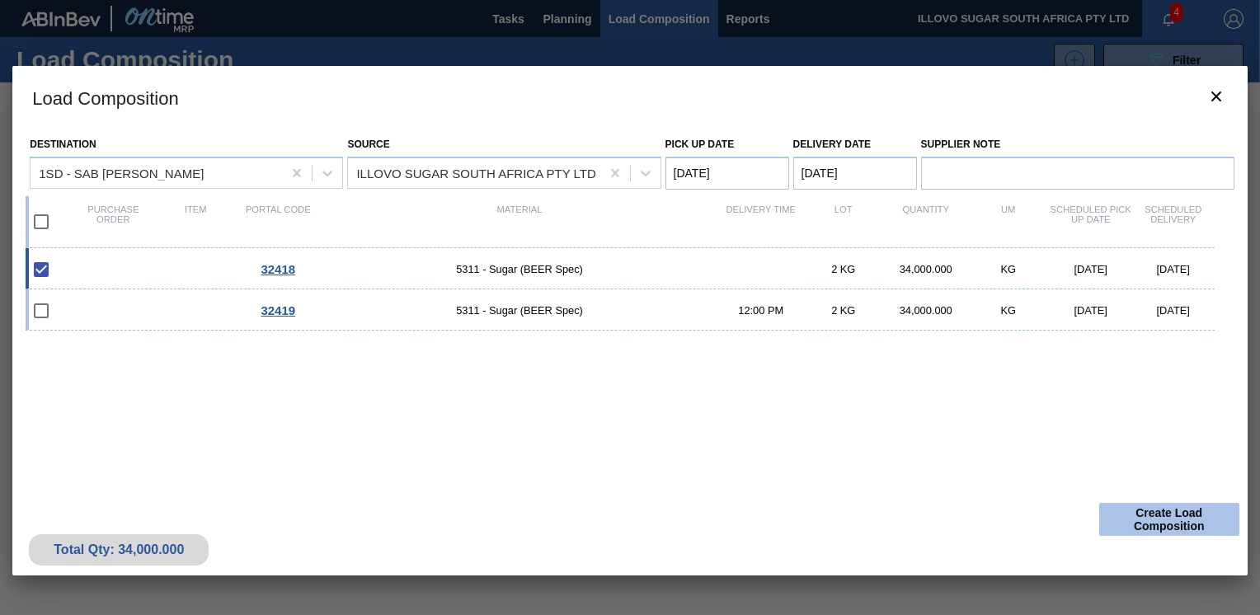
click at [1177, 516] on button "Create Load Composition" at bounding box center [1170, 519] width 140 height 33
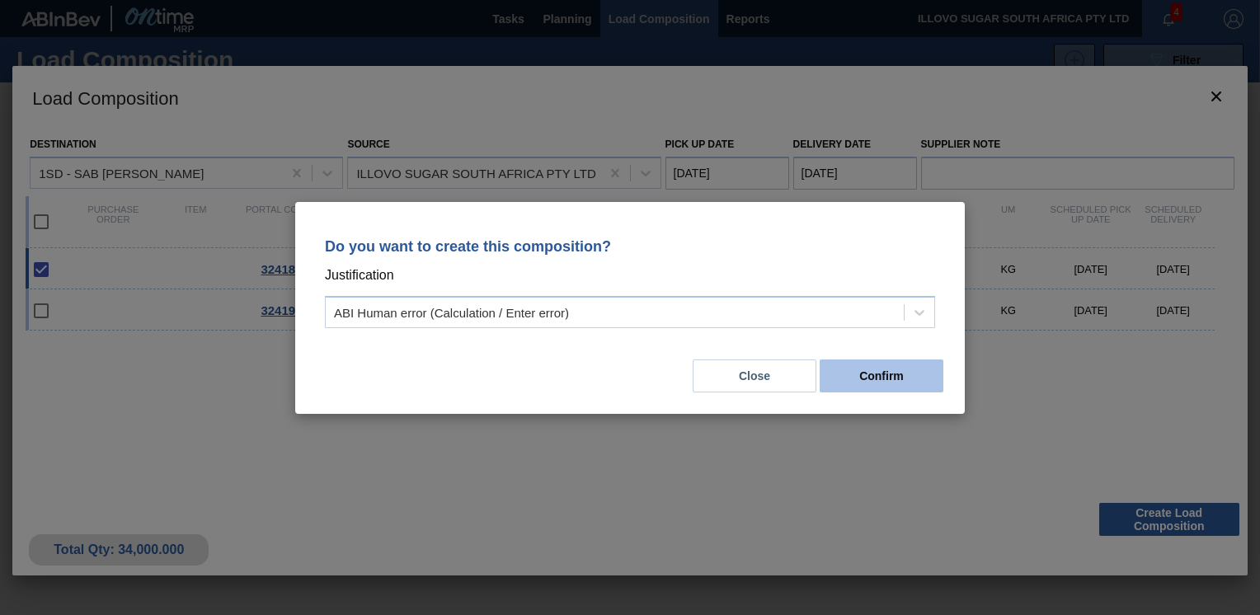
click at [864, 378] on button "Confirm" at bounding box center [882, 376] width 124 height 33
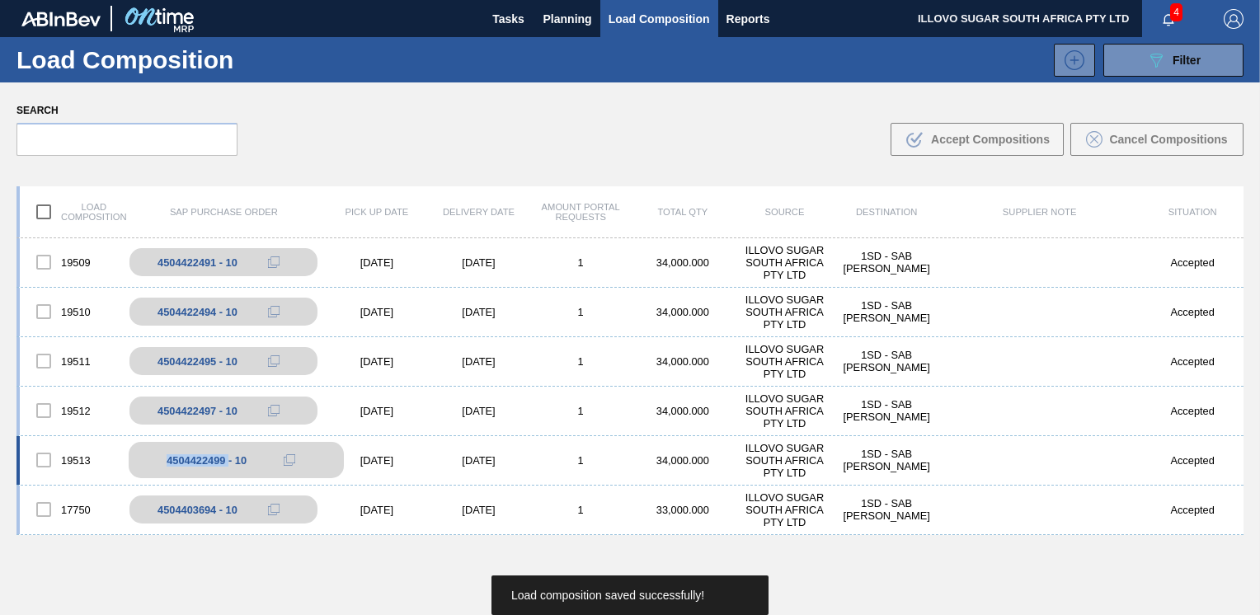
drag, startPoint x: 228, startPoint y: 463, endPoint x: 165, endPoint y: 457, distance: 63.0
click at [165, 457] on div "4504422499 - 10" at bounding box center [236, 460] width 215 height 36
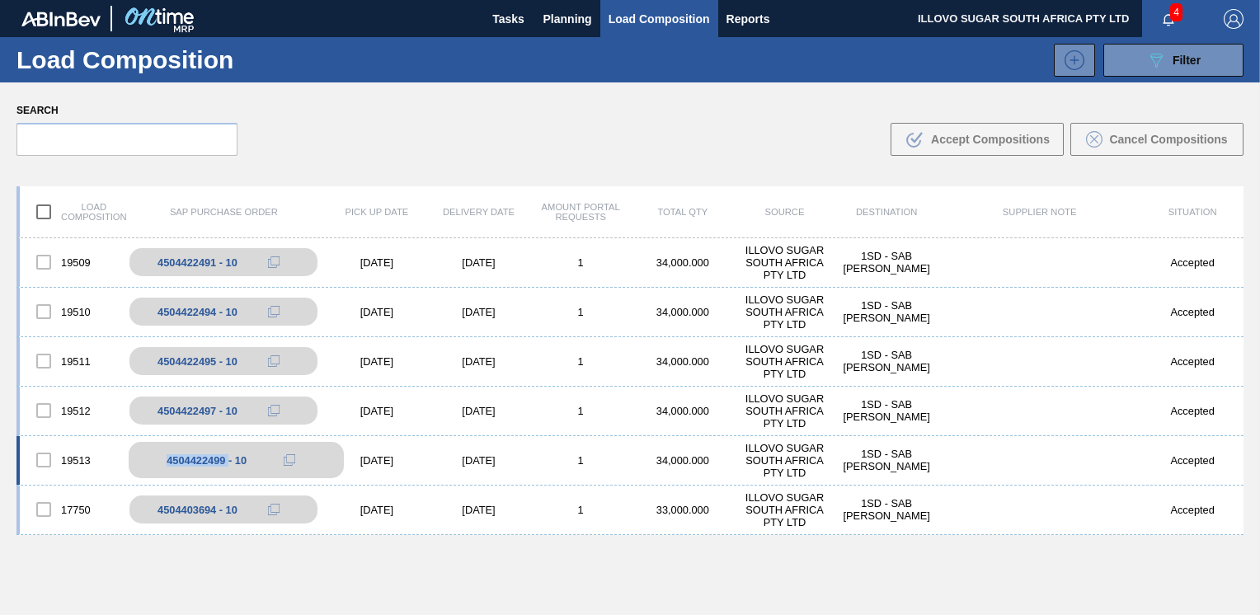
copy div "4504422499"
click at [564, 20] on span "Planning" at bounding box center [568, 19] width 49 height 20
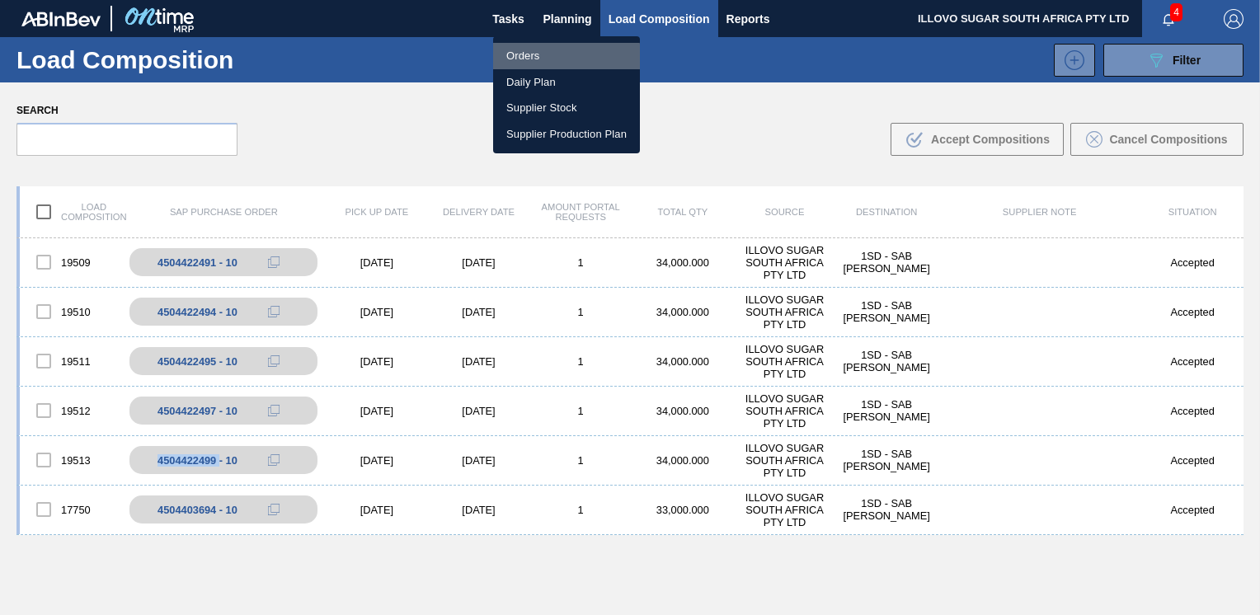
click at [535, 58] on li "Orders" at bounding box center [566, 56] width 147 height 26
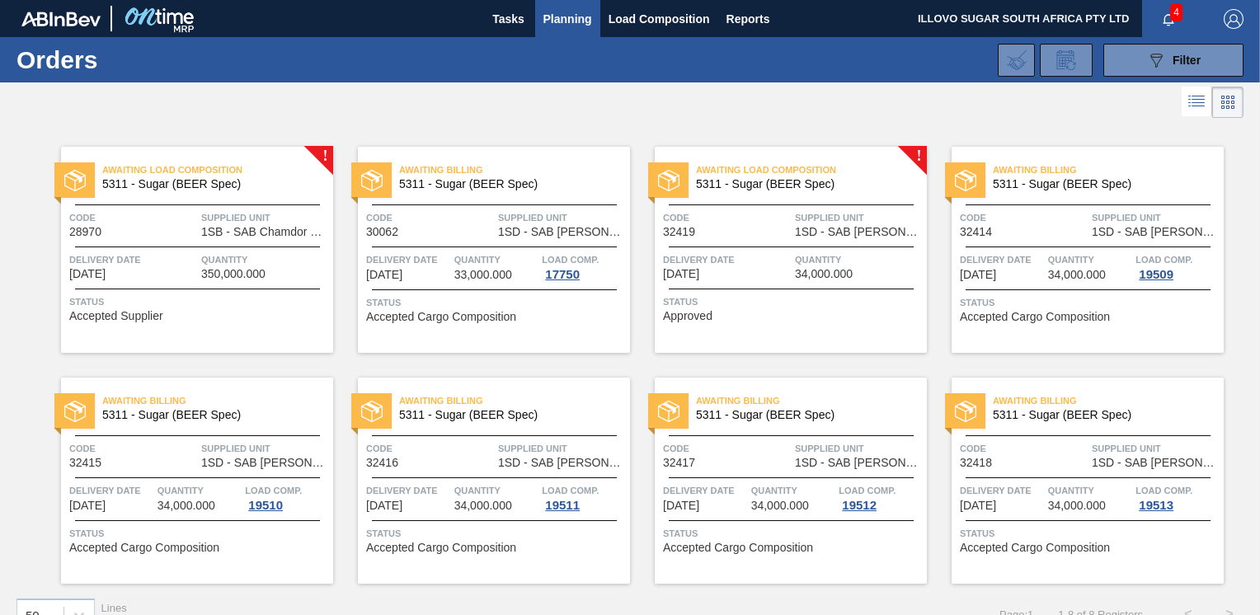
click at [789, 266] on span "Delivery Date" at bounding box center [727, 260] width 128 height 16
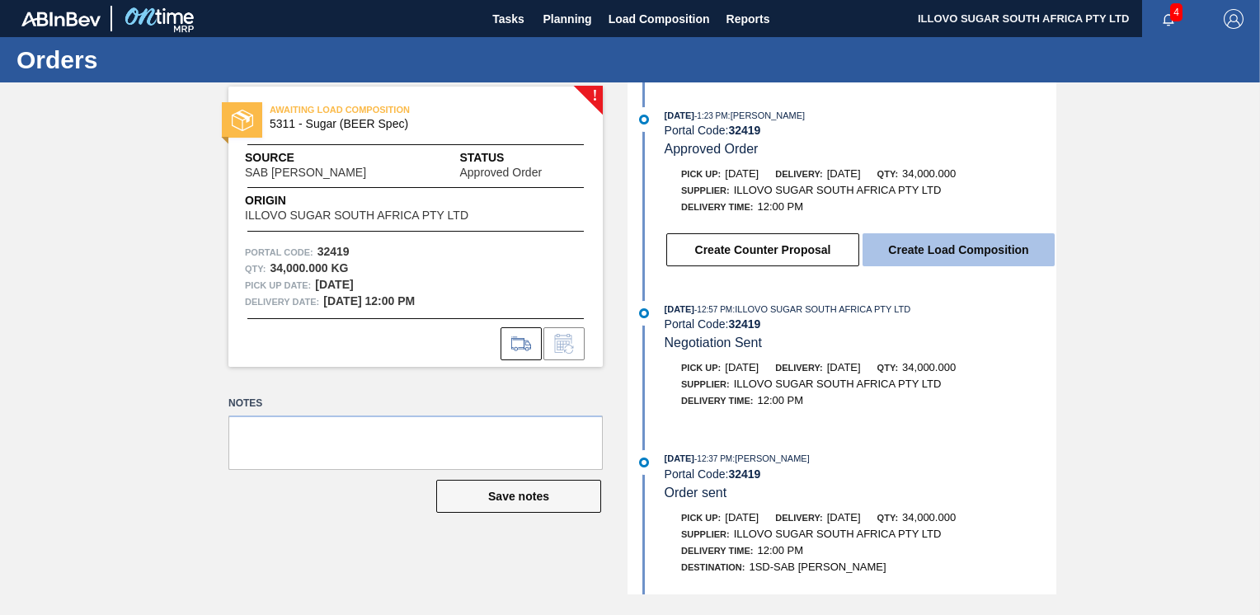
click at [921, 253] on button "Create Load Composition" at bounding box center [959, 249] width 192 height 33
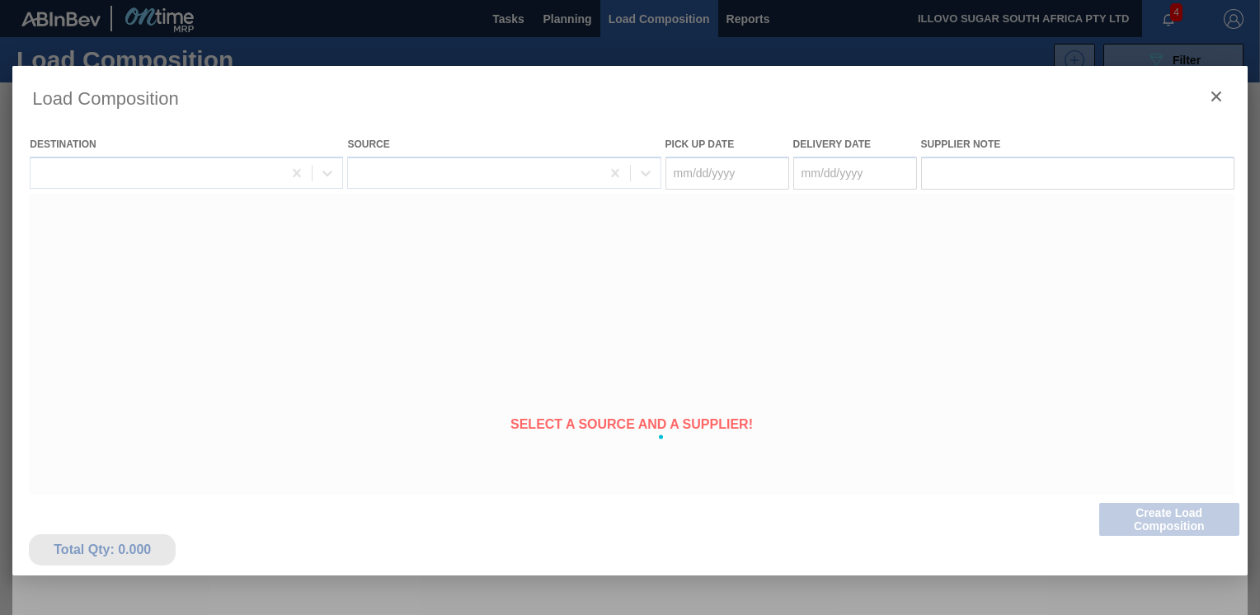
type Date "[DATE]"
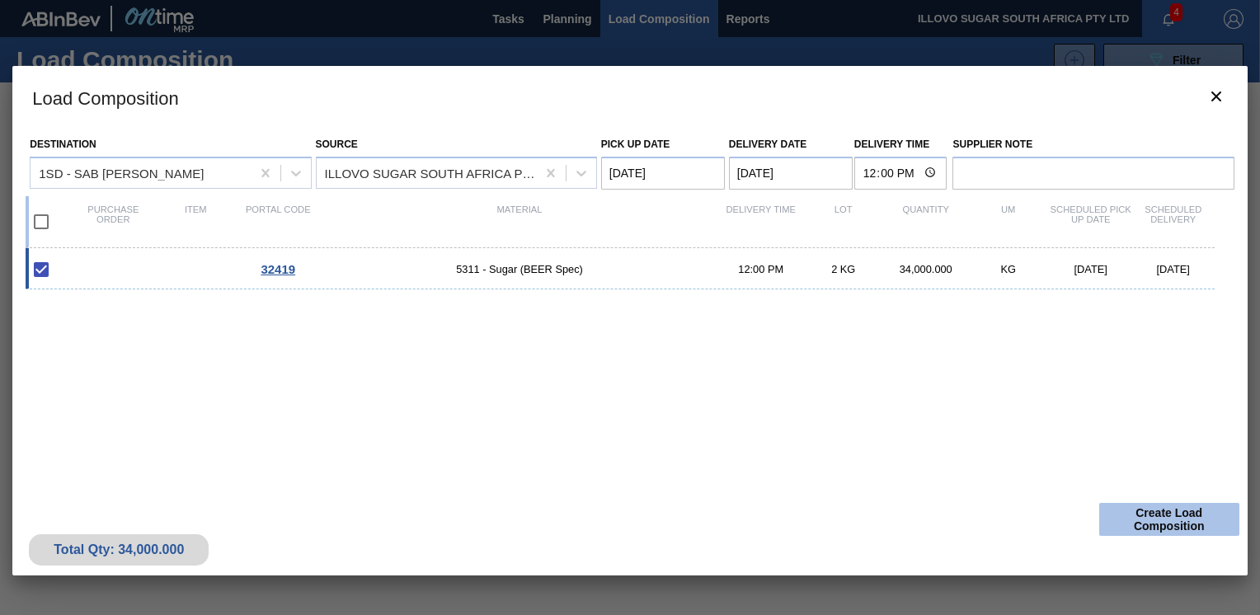
click at [1154, 521] on button "Create Load Composition" at bounding box center [1170, 519] width 140 height 33
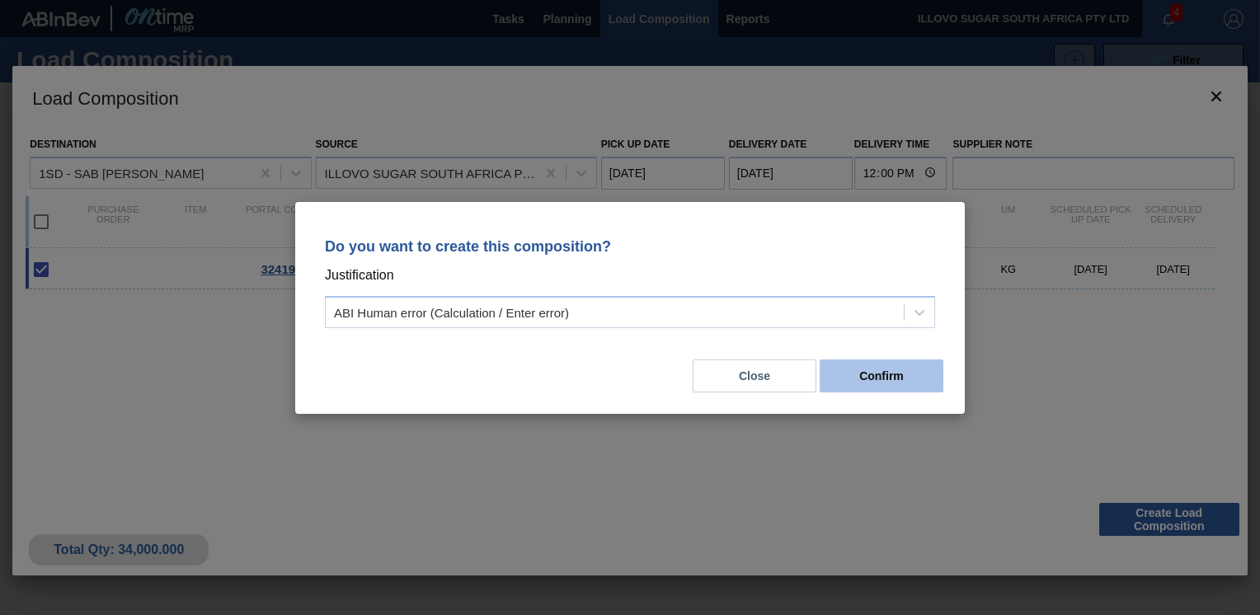
click at [864, 381] on button "Confirm" at bounding box center [882, 376] width 124 height 33
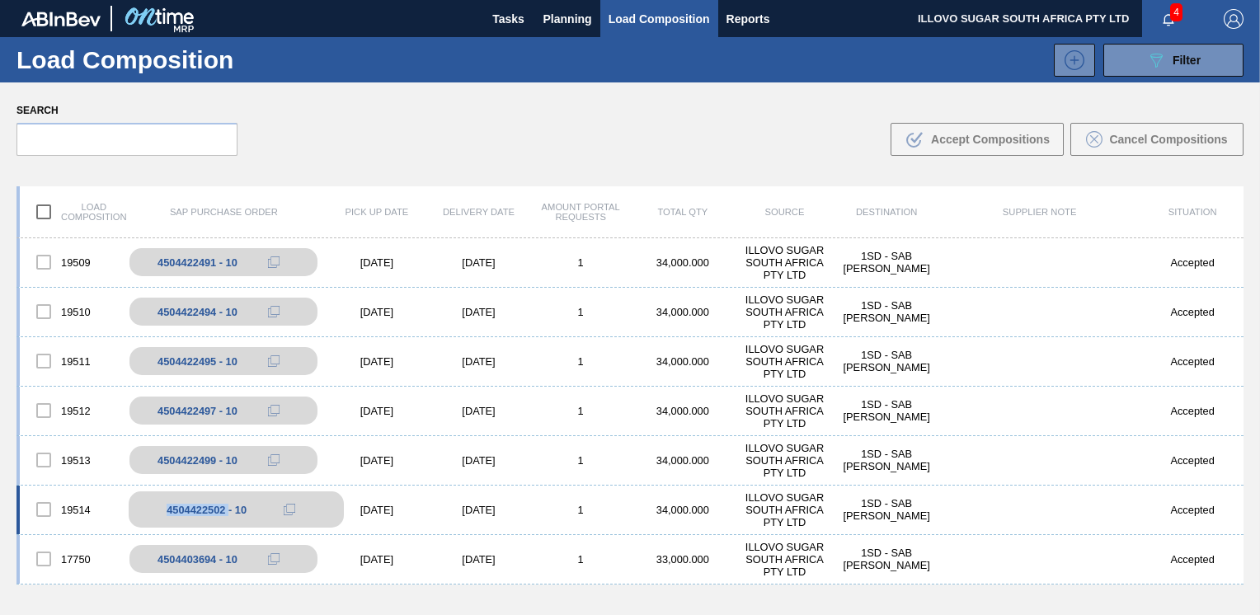
drag, startPoint x: 228, startPoint y: 514, endPoint x: 165, endPoint y: 513, distance: 62.7
click at [165, 513] on div "4504422502 - 10" at bounding box center [236, 510] width 215 height 36
copy div "4504422502"
click at [45, 261] on div at bounding box center [43, 262] width 35 height 35
click at [43, 309] on div at bounding box center [43, 311] width 35 height 35
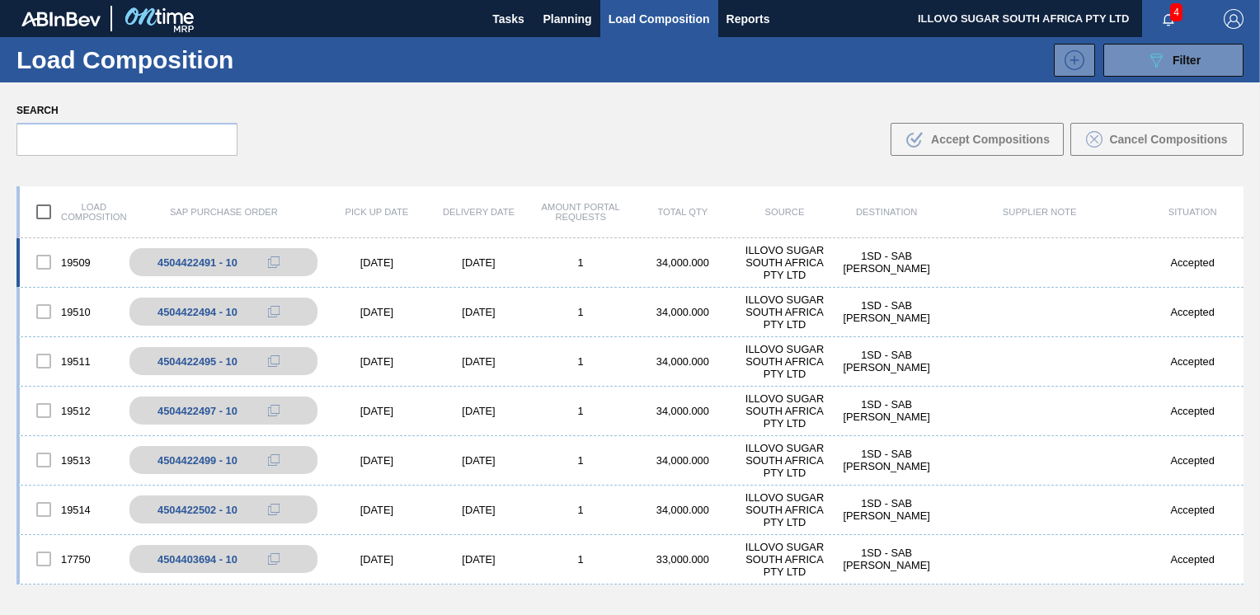
click at [1194, 266] on div "Accepted" at bounding box center [1193, 263] width 102 height 12
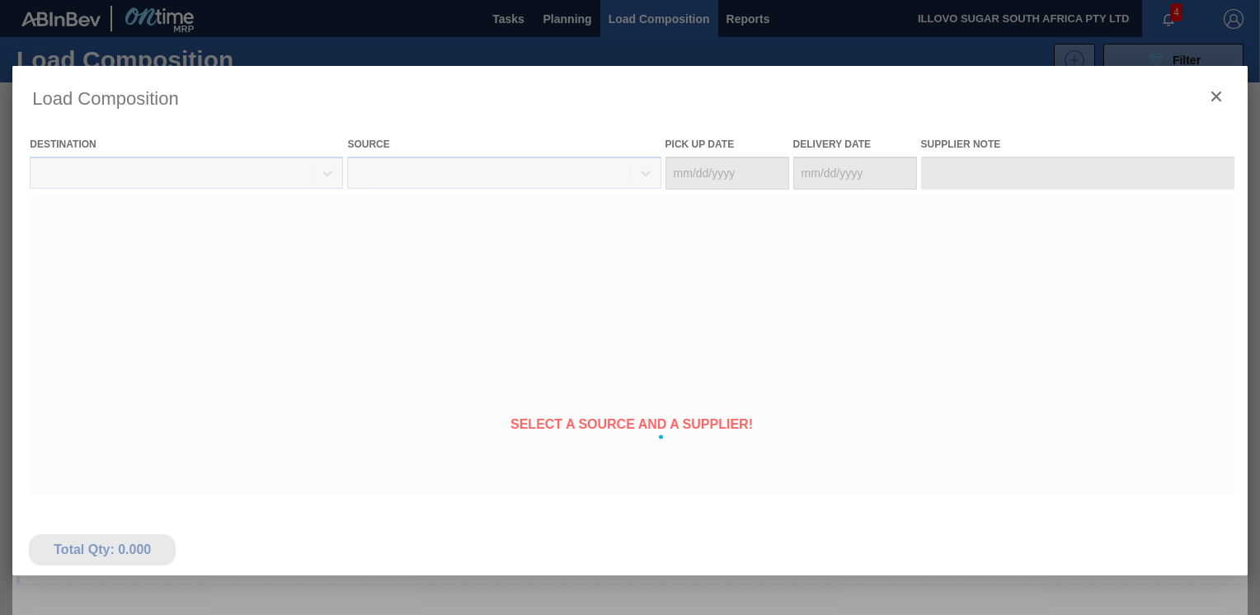
type Date "[DATE]"
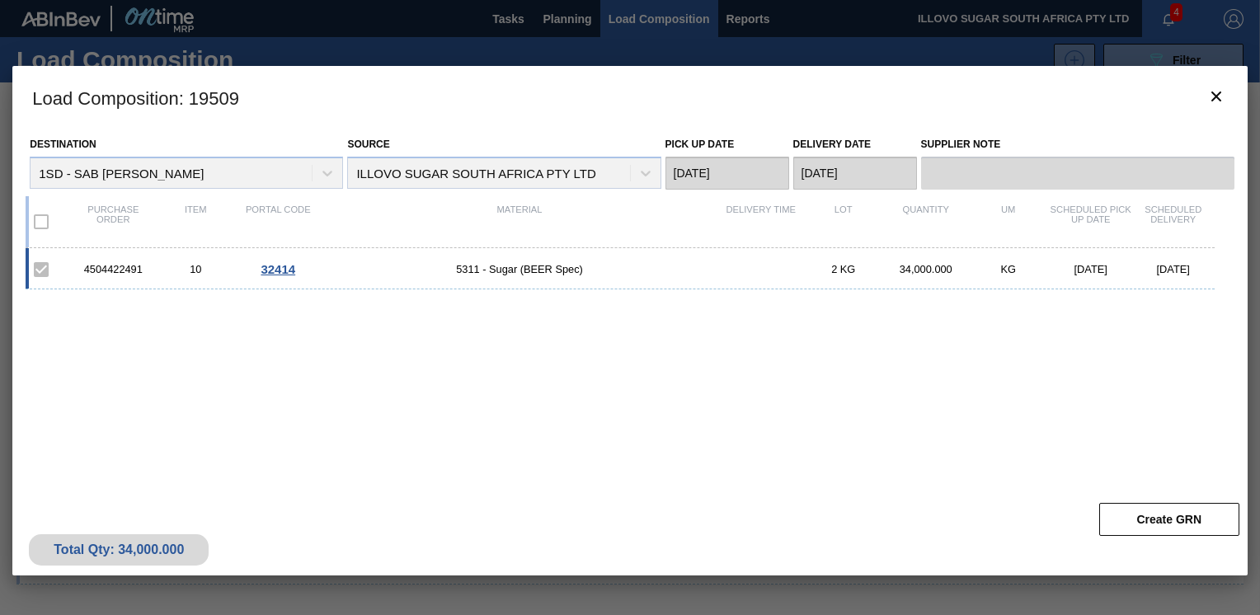
click at [282, 269] on span "32414" at bounding box center [278, 269] width 35 height 14
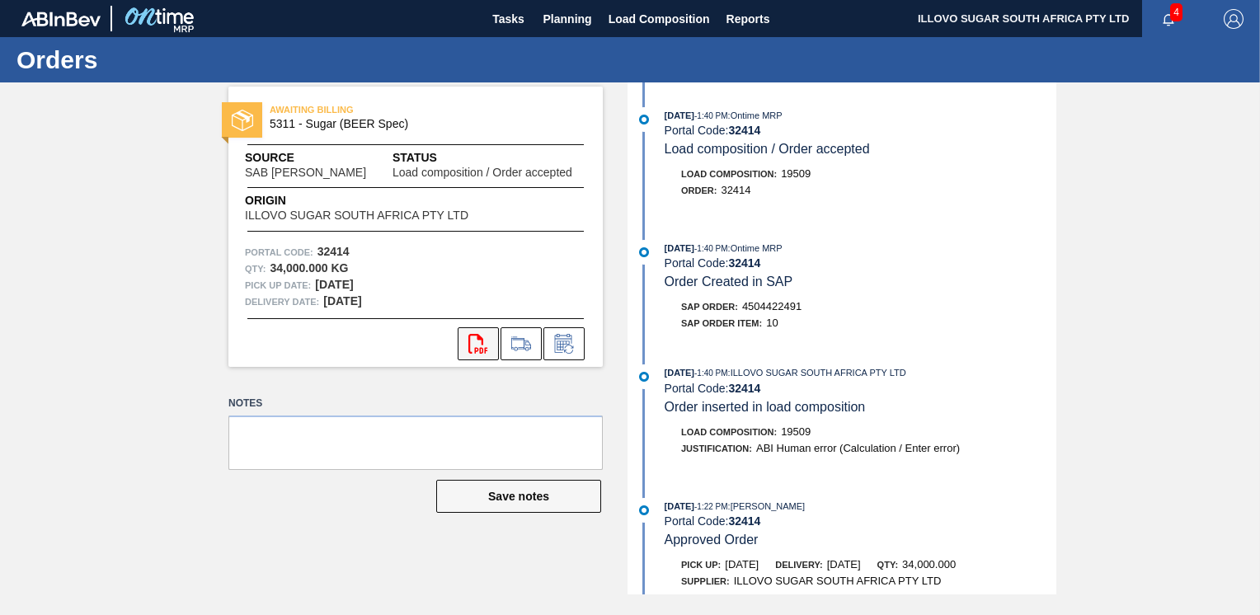
click at [484, 345] on icon "svg{fill:#ff0000}" at bounding box center [479, 344] width 20 height 20
